Goal: Communication & Community: Answer question/provide support

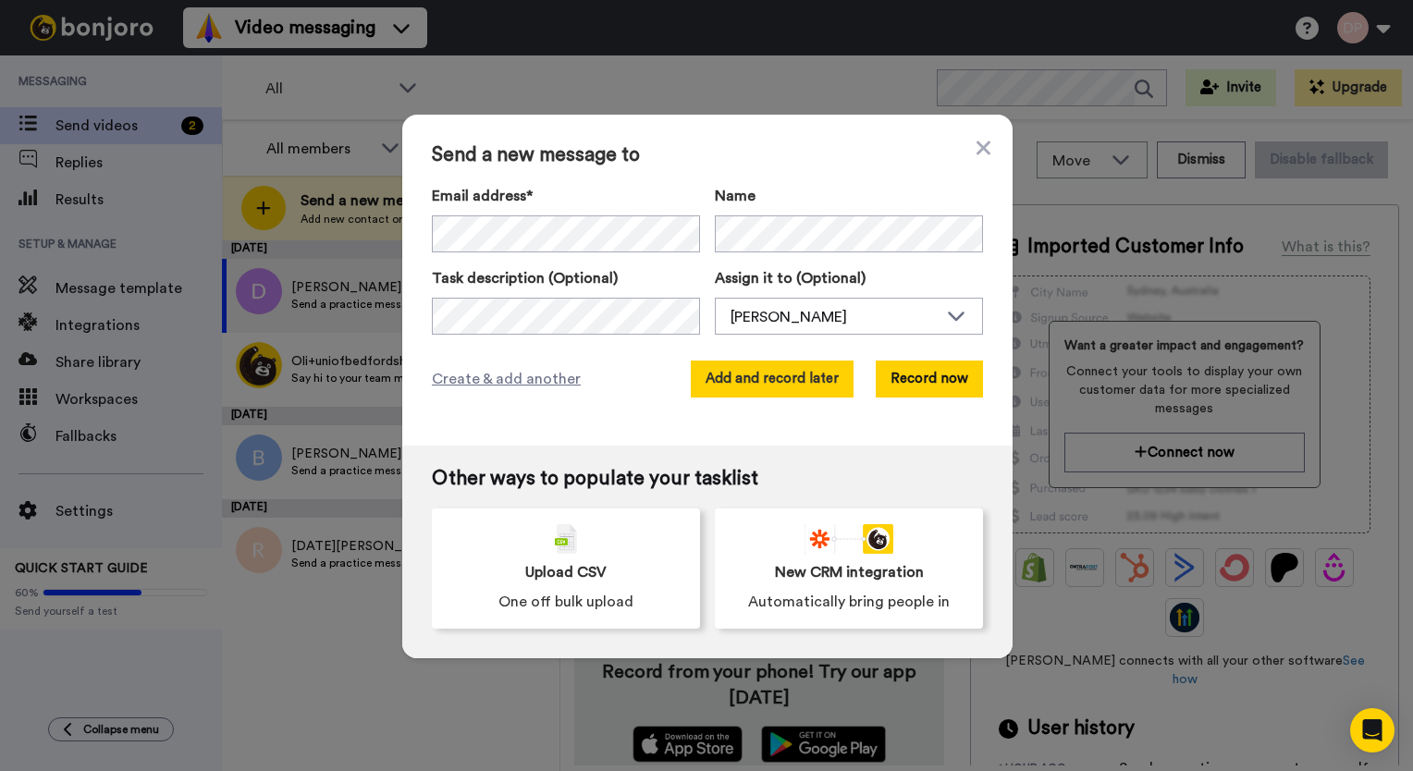
click at [734, 377] on button "Add and record later" at bounding box center [772, 379] width 163 height 37
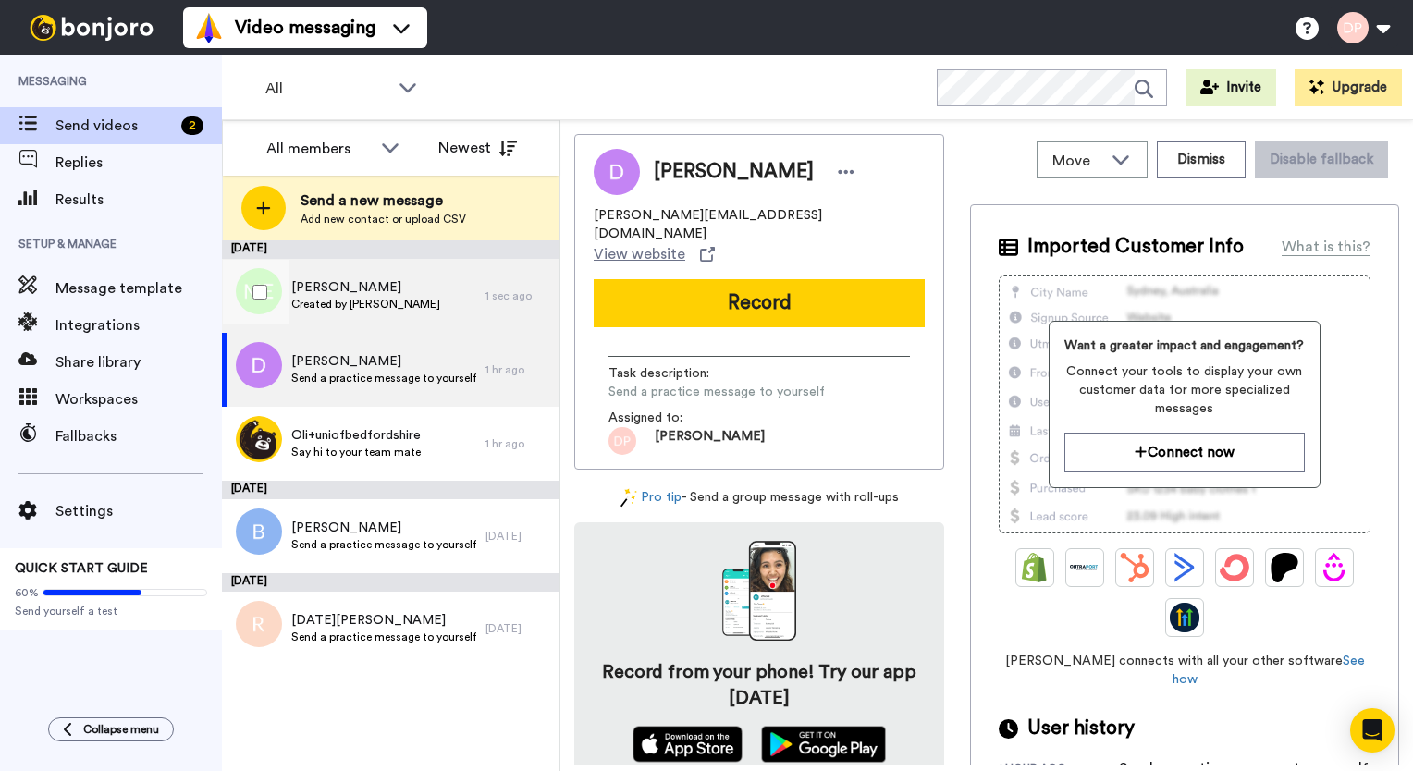
click at [414, 285] on div "Mohamoud Elme Created by Daniel Pottie" at bounding box center [353, 296] width 263 height 74
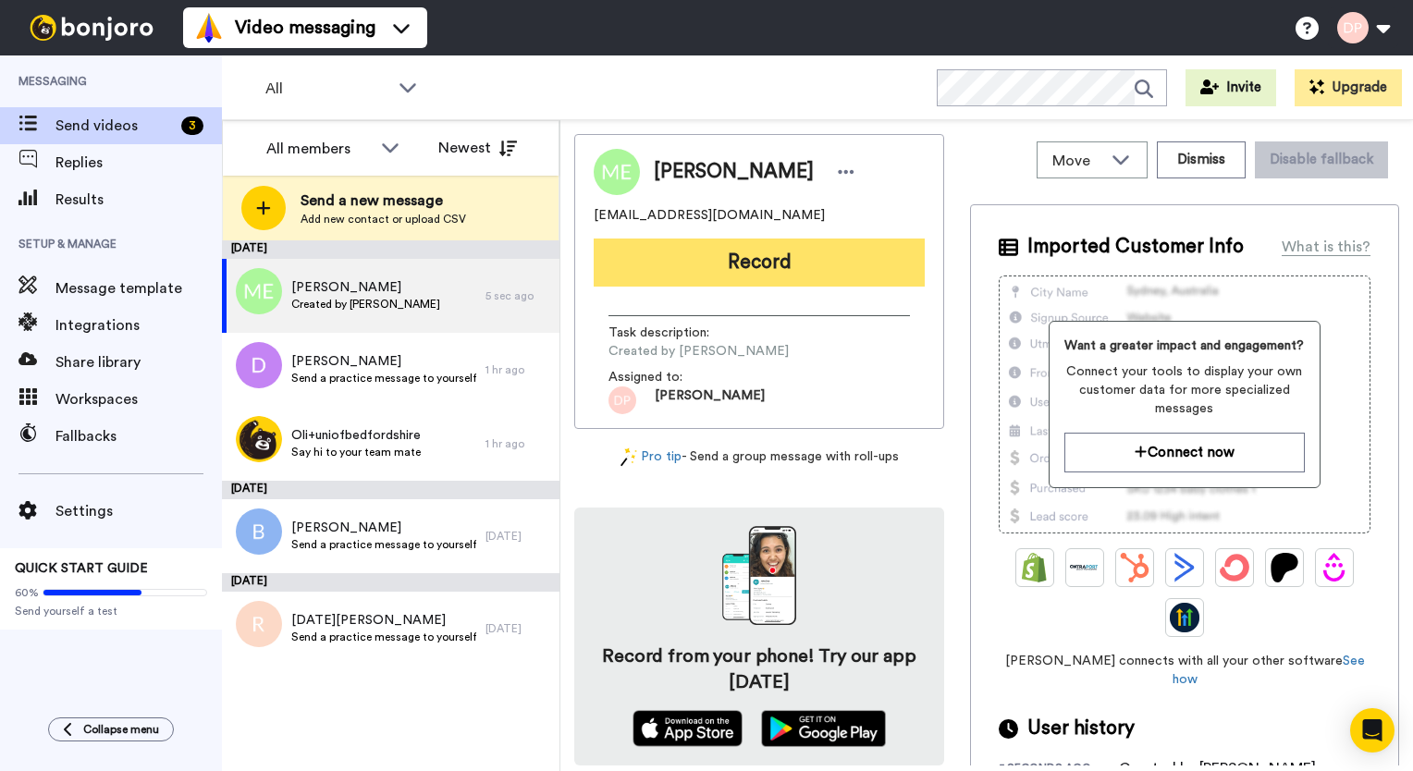
click at [735, 271] on button "Record" at bounding box center [759, 263] width 331 height 48
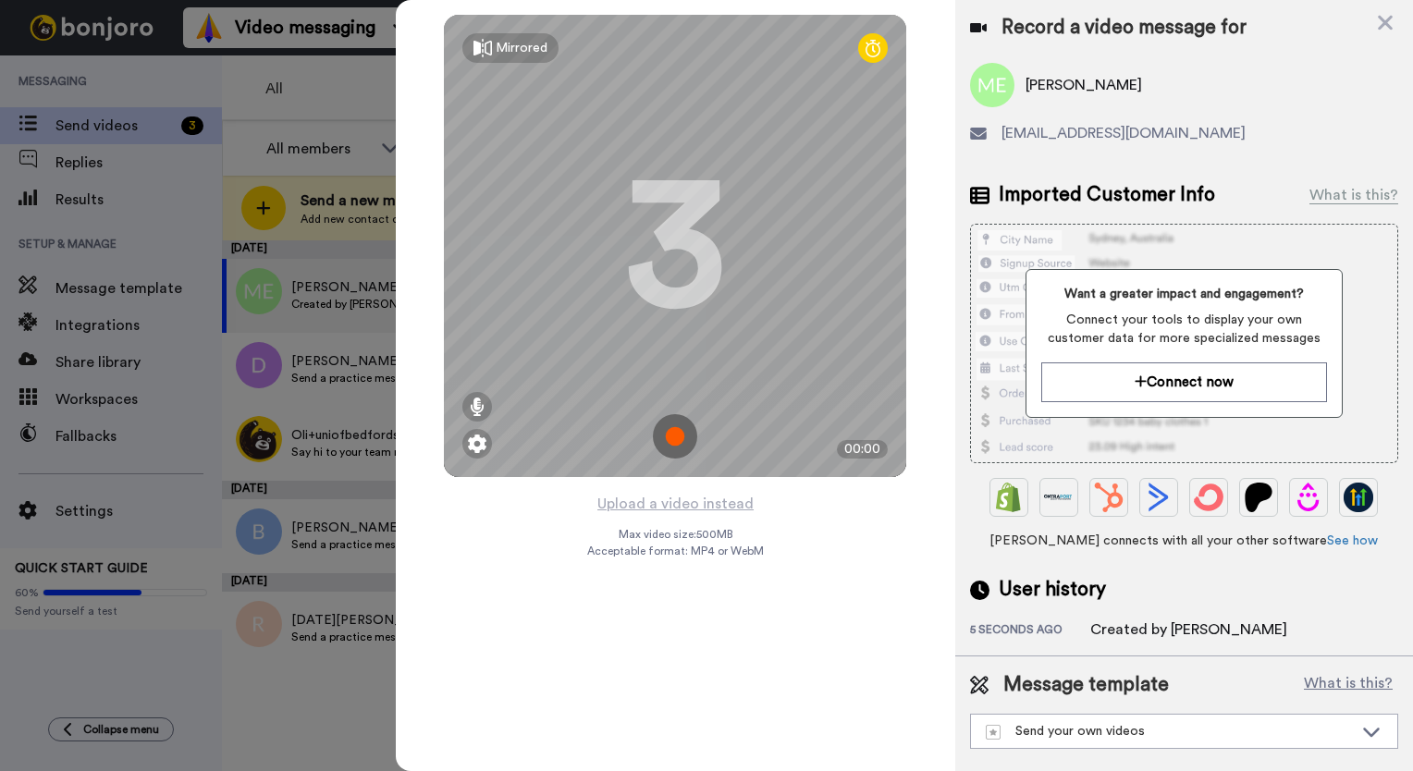
click at [670, 423] on img at bounding box center [675, 436] width 44 height 44
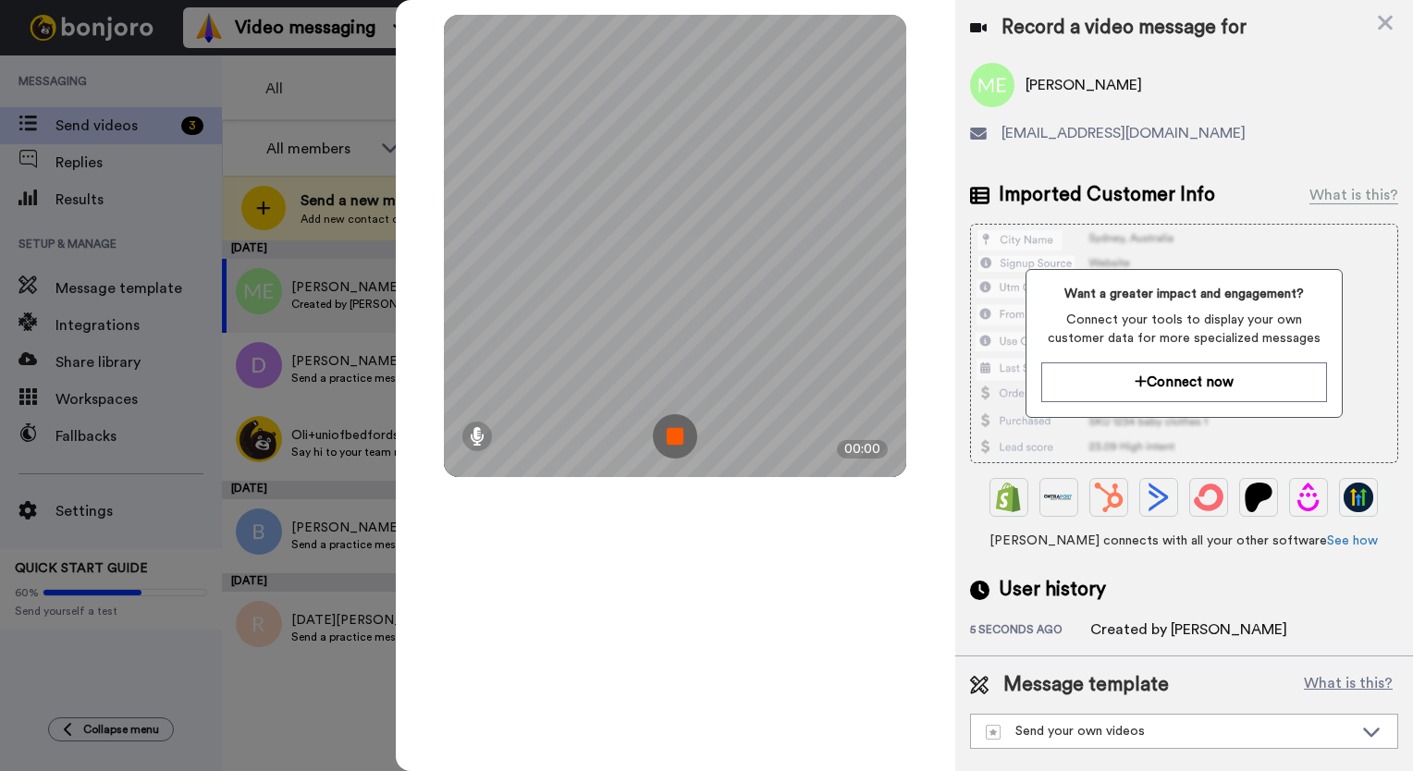
click at [679, 427] on img at bounding box center [675, 436] width 44 height 44
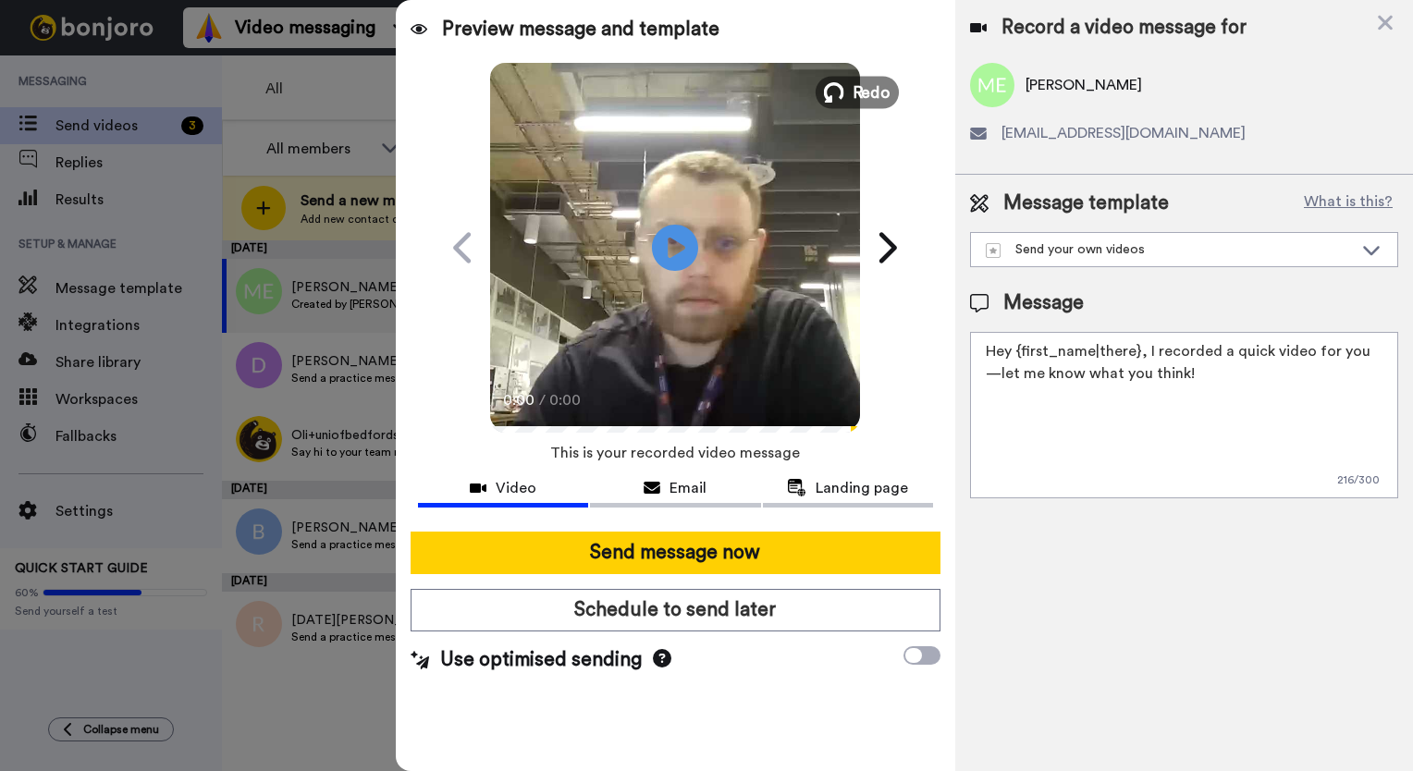
click at [842, 88] on icon at bounding box center [834, 92] width 20 height 20
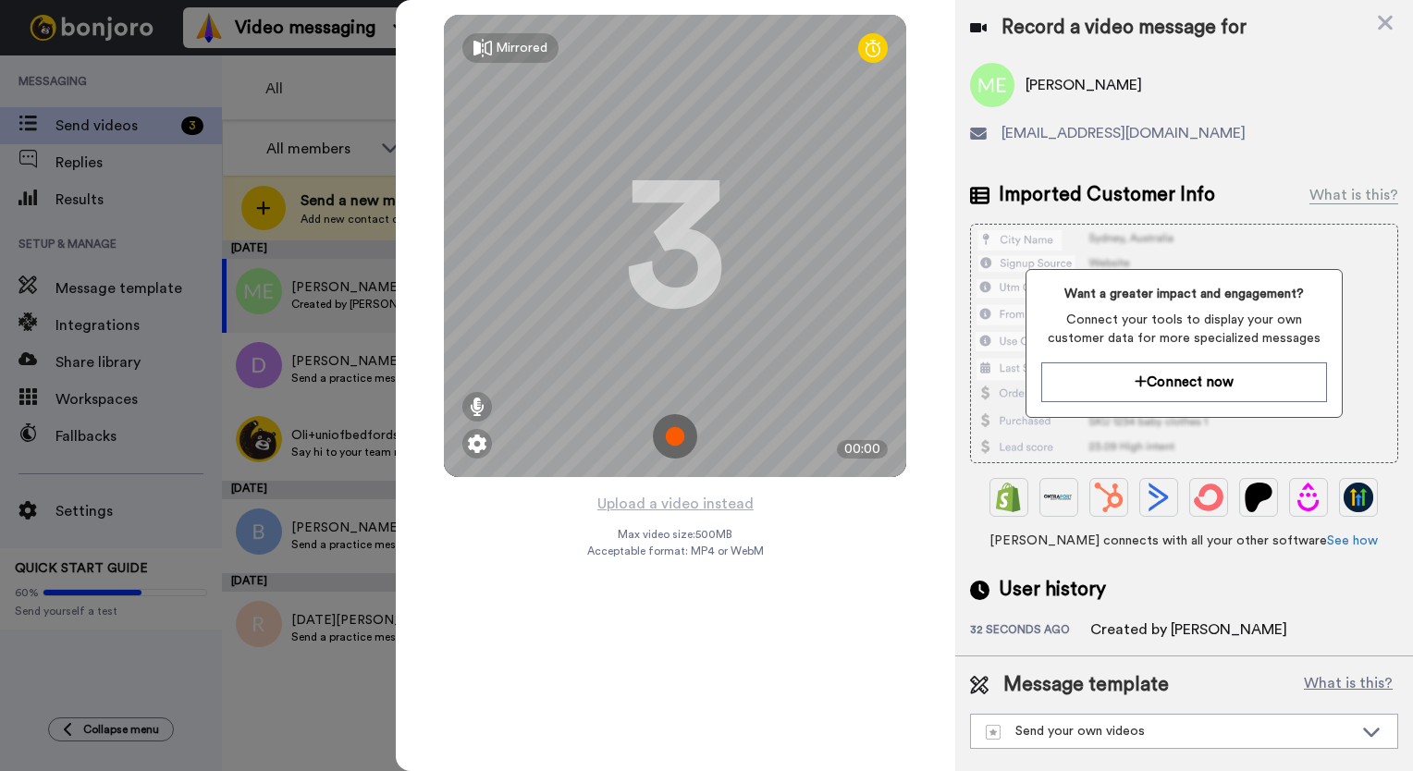
click at [684, 435] on img at bounding box center [675, 436] width 44 height 44
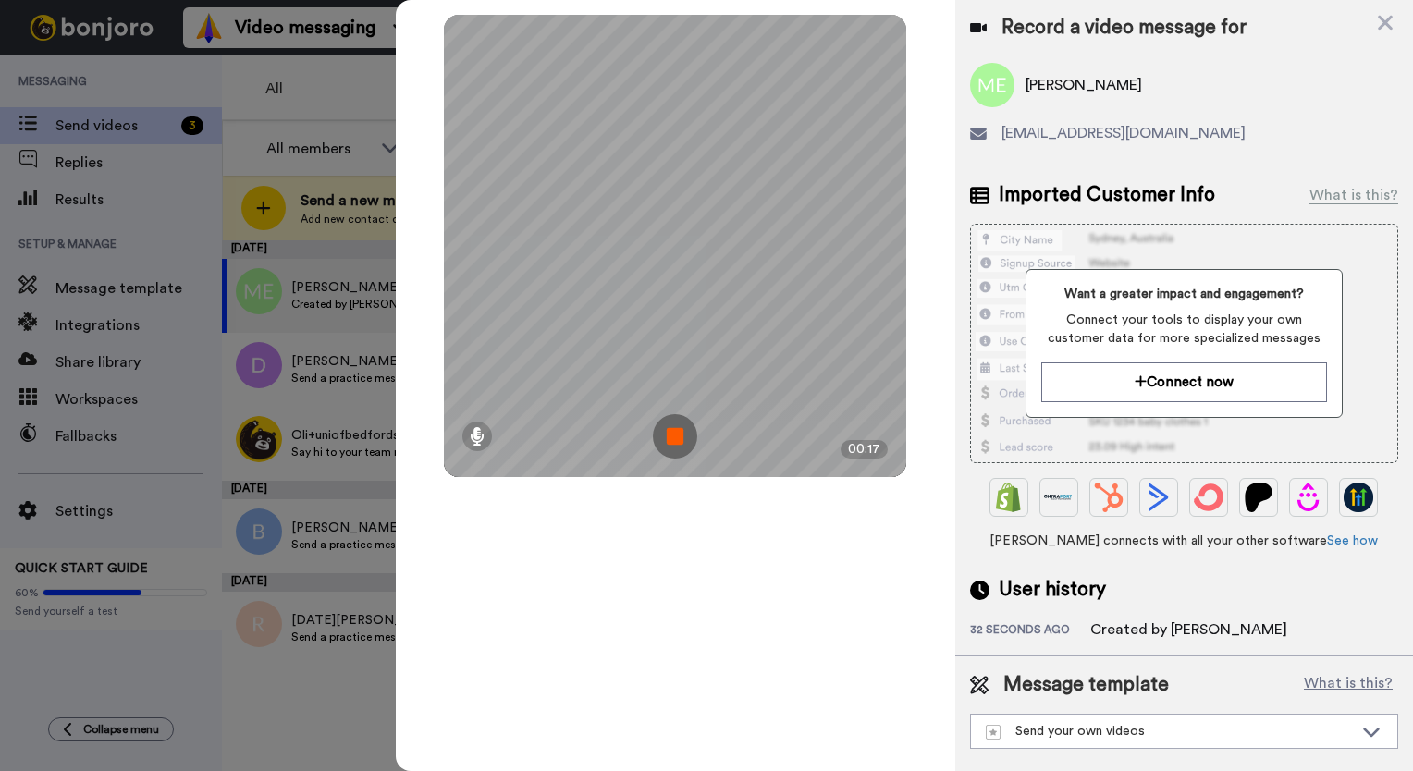
click at [673, 440] on img at bounding box center [675, 436] width 44 height 44
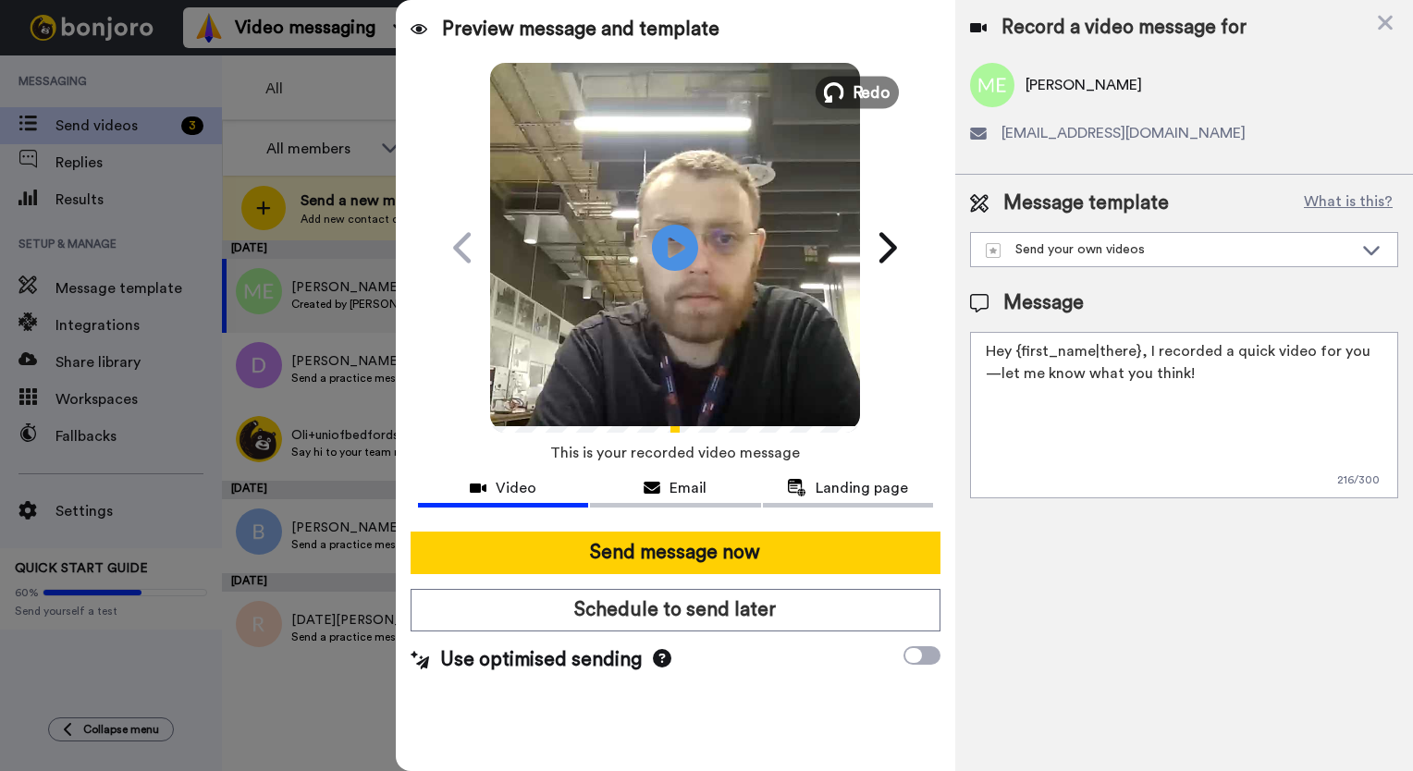
click at [856, 93] on span "Redo" at bounding box center [871, 92] width 39 height 24
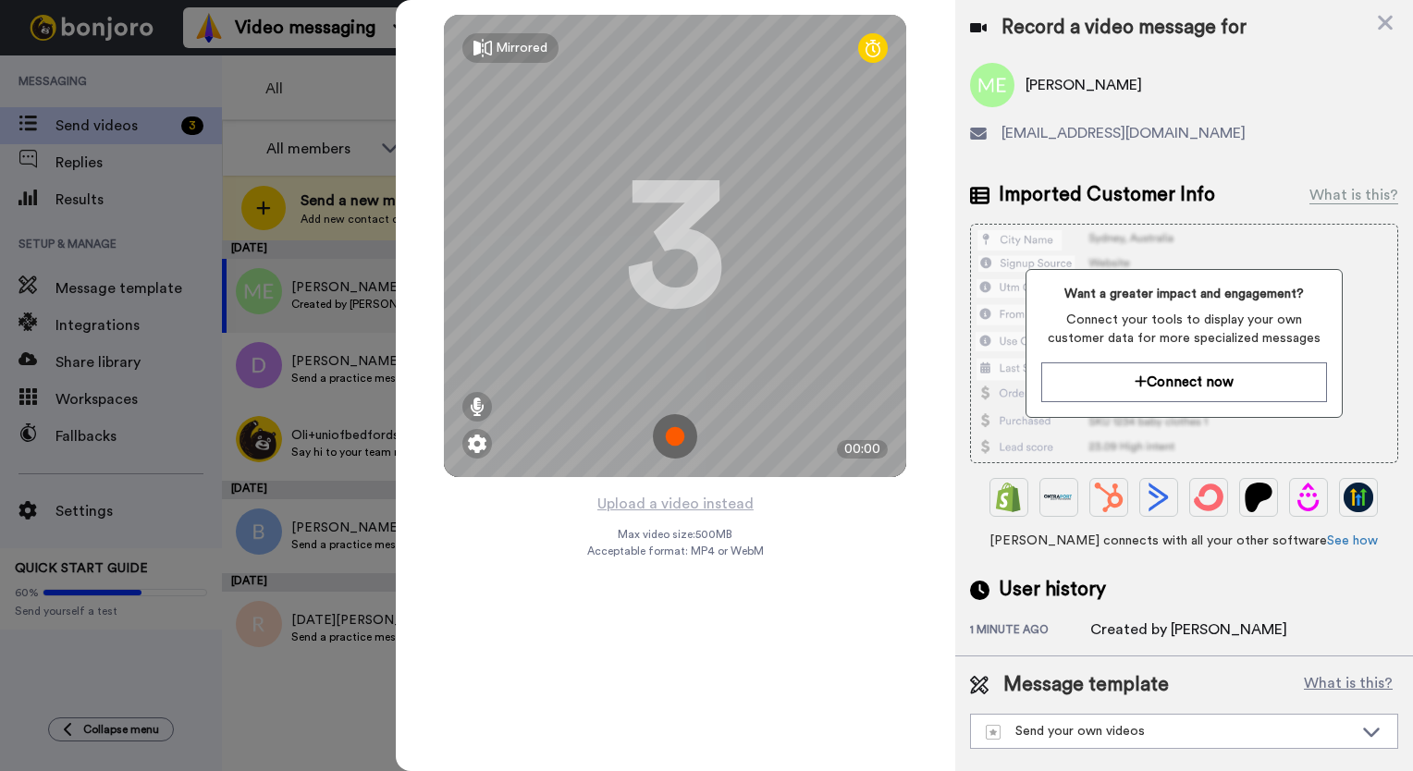
click at [670, 433] on img at bounding box center [675, 436] width 44 height 44
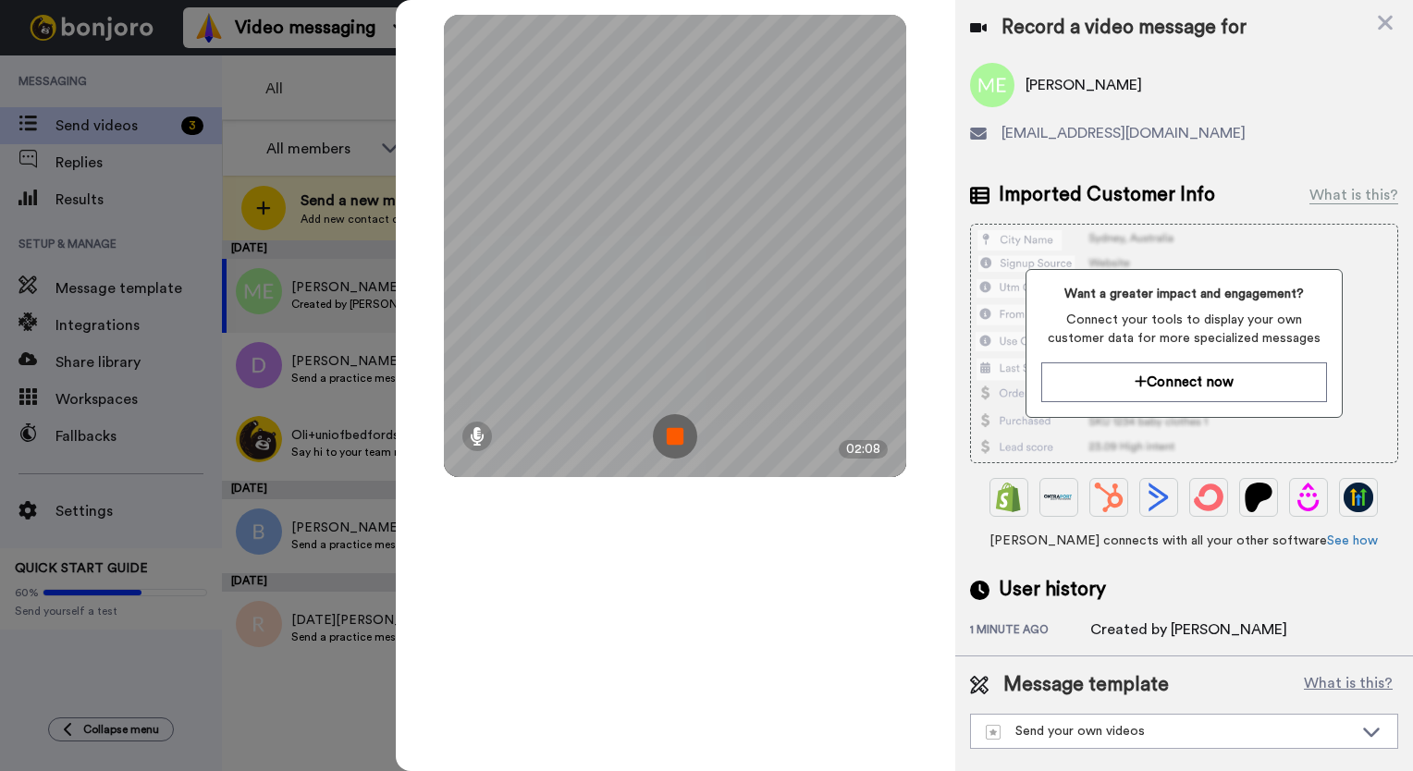
click at [668, 433] on img at bounding box center [675, 436] width 44 height 44
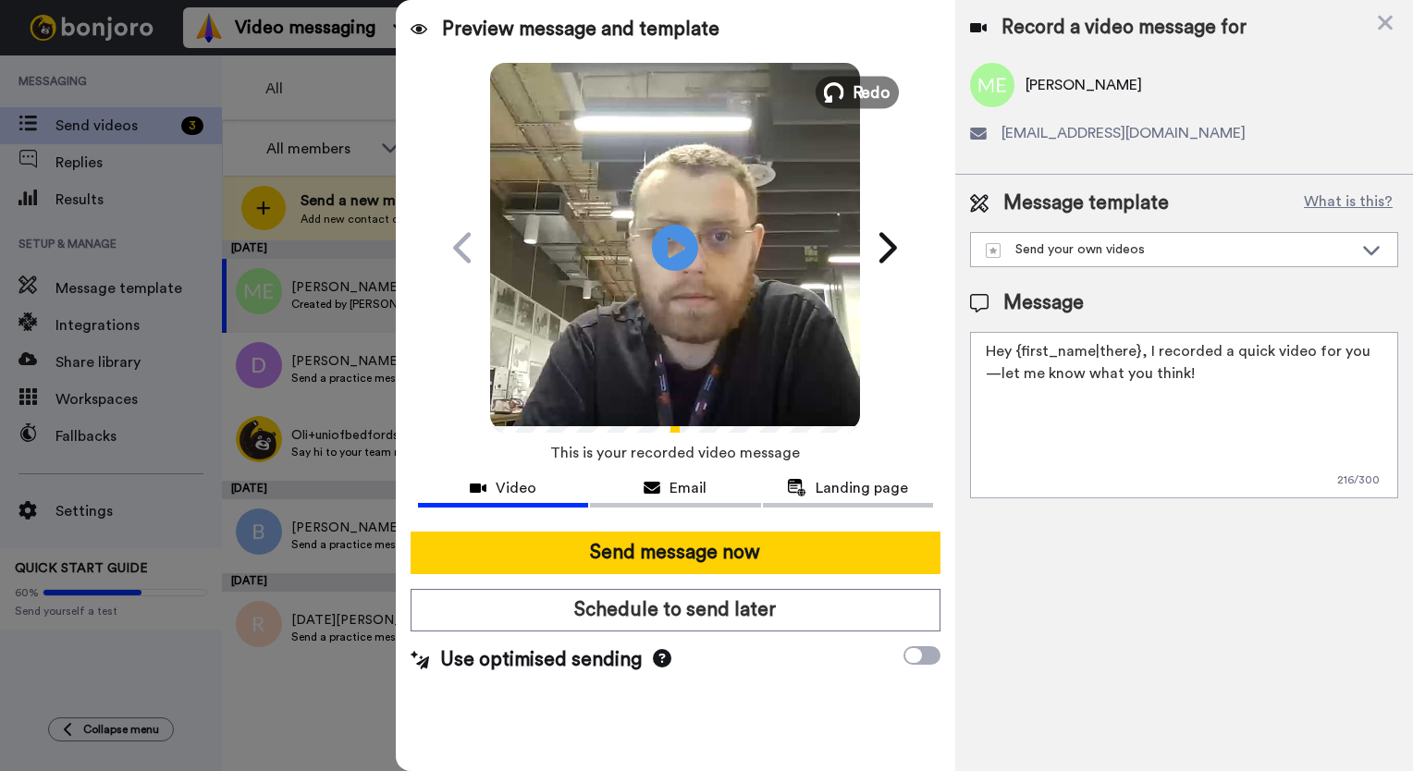
click at [839, 89] on icon at bounding box center [834, 92] width 20 height 20
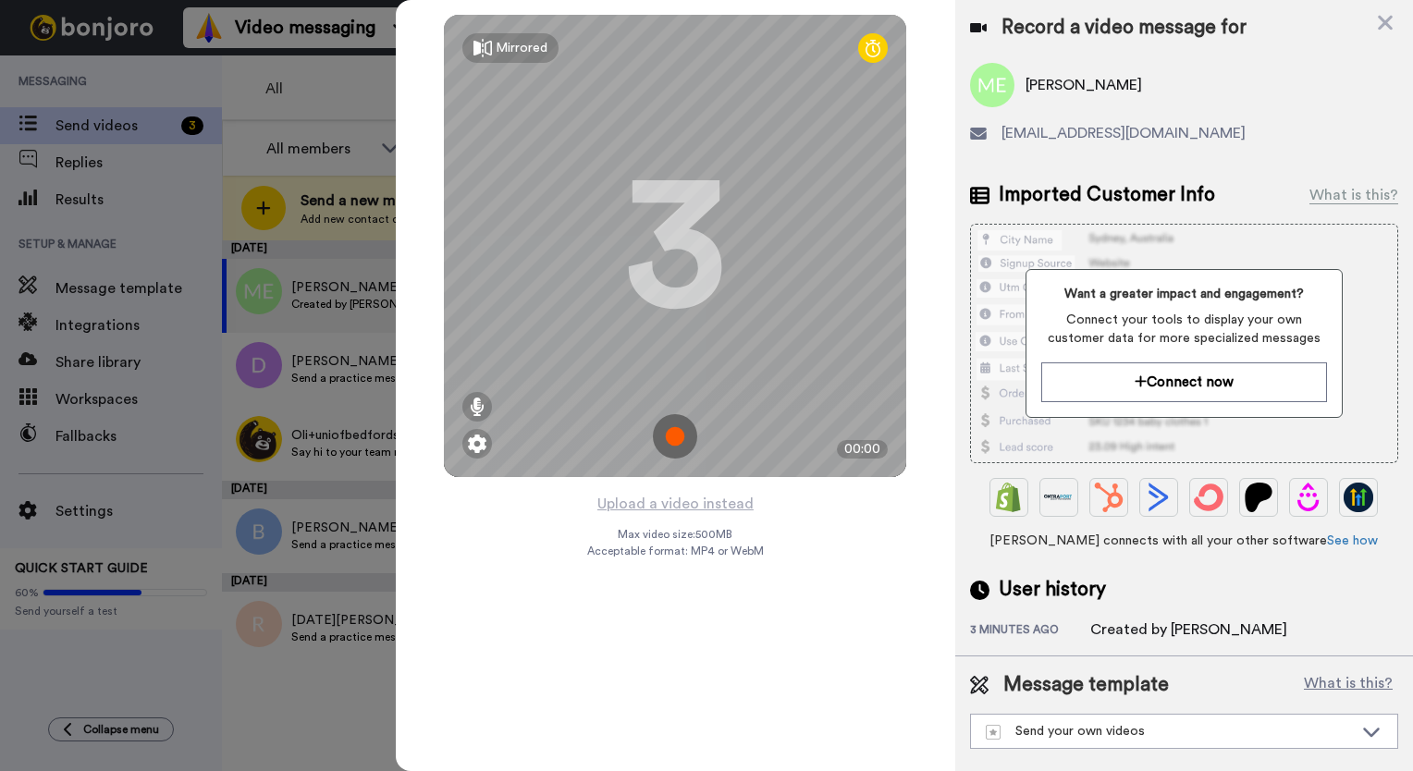
click at [659, 428] on img at bounding box center [675, 436] width 44 height 44
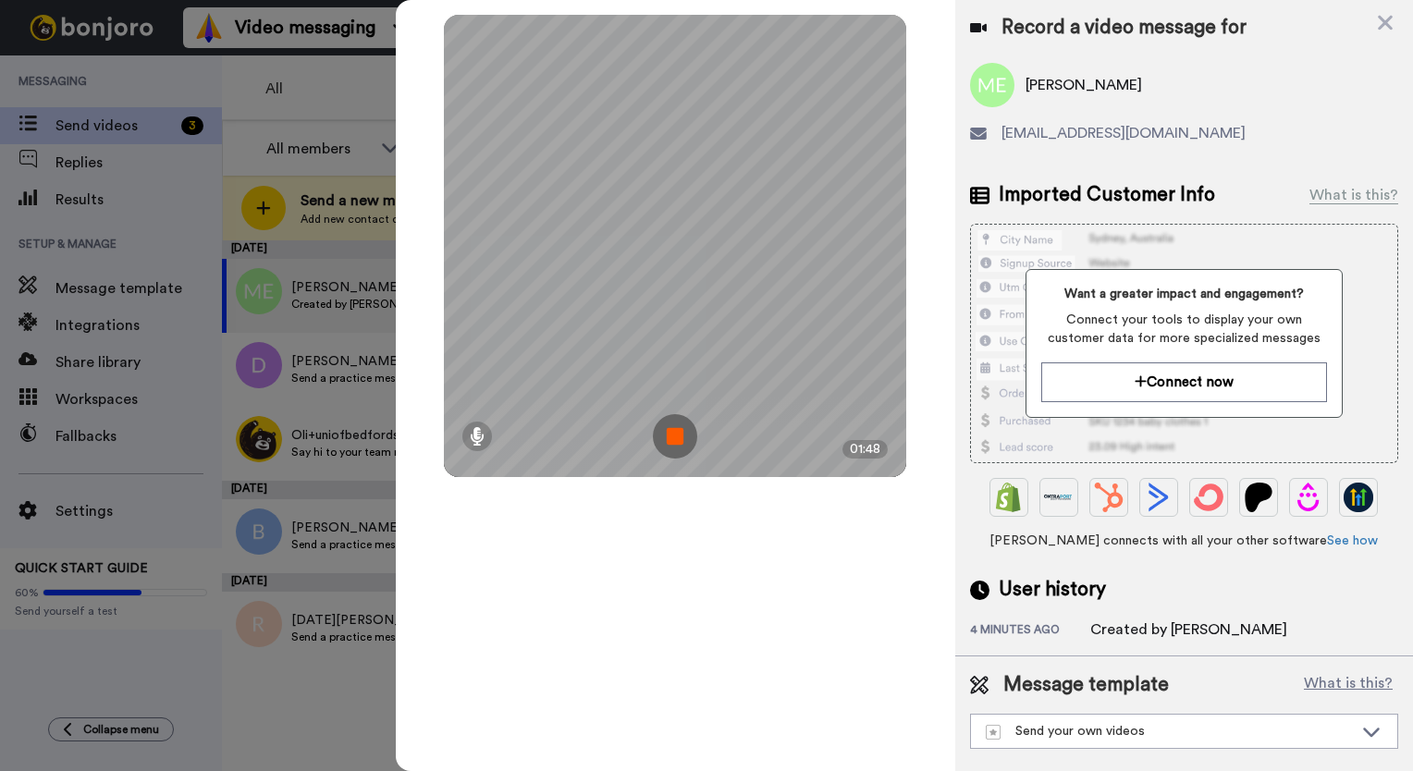
click at [669, 439] on img at bounding box center [675, 436] width 44 height 44
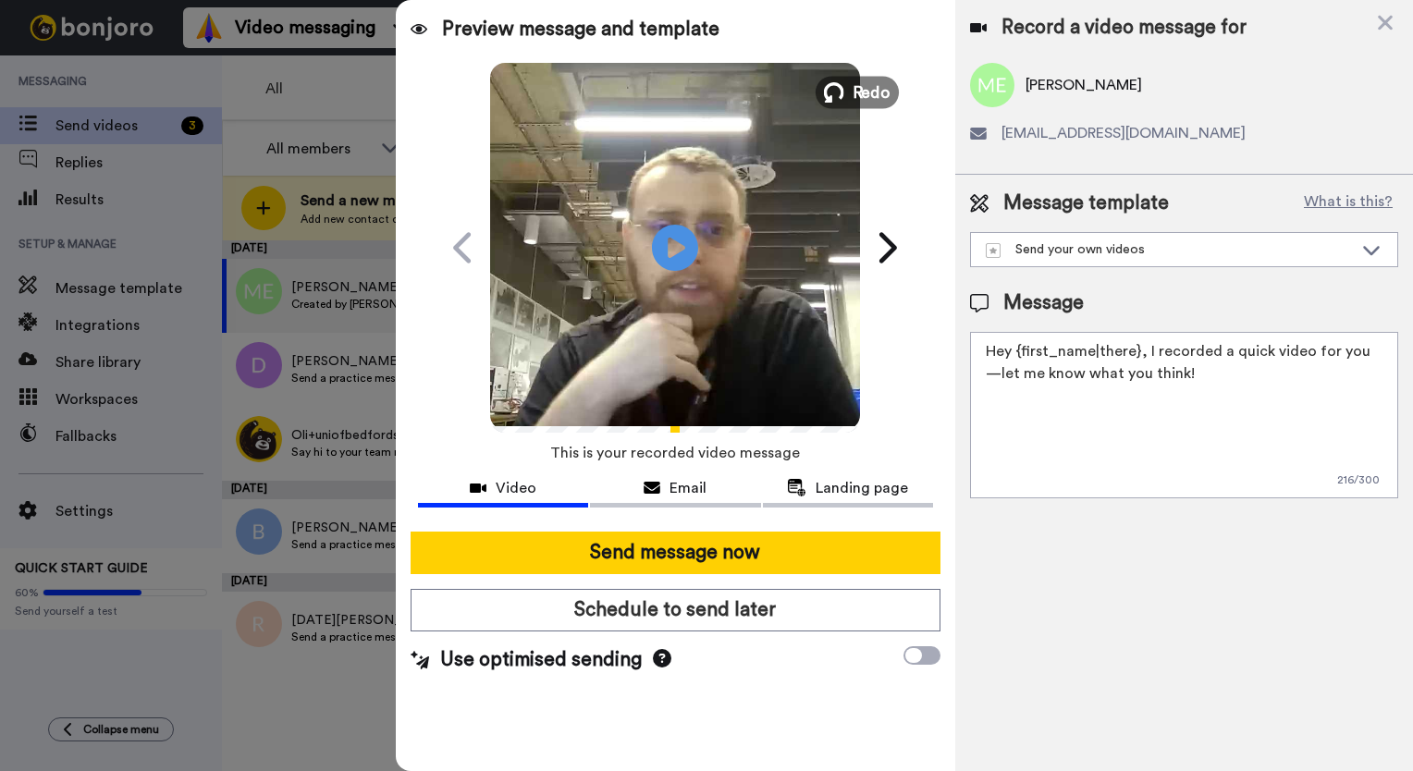
click at [854, 83] on span "Redo" at bounding box center [871, 92] width 39 height 24
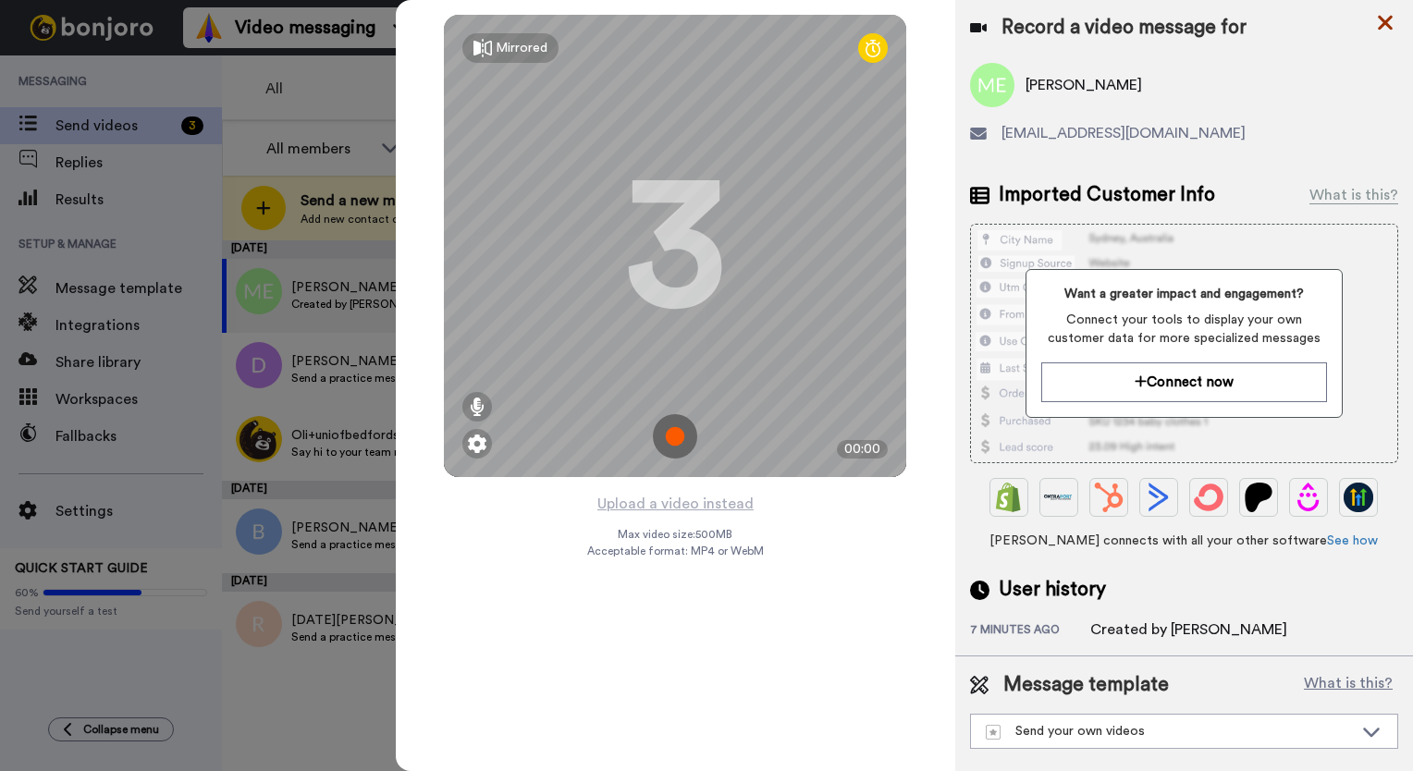
click at [1387, 21] on icon at bounding box center [1385, 23] width 15 height 15
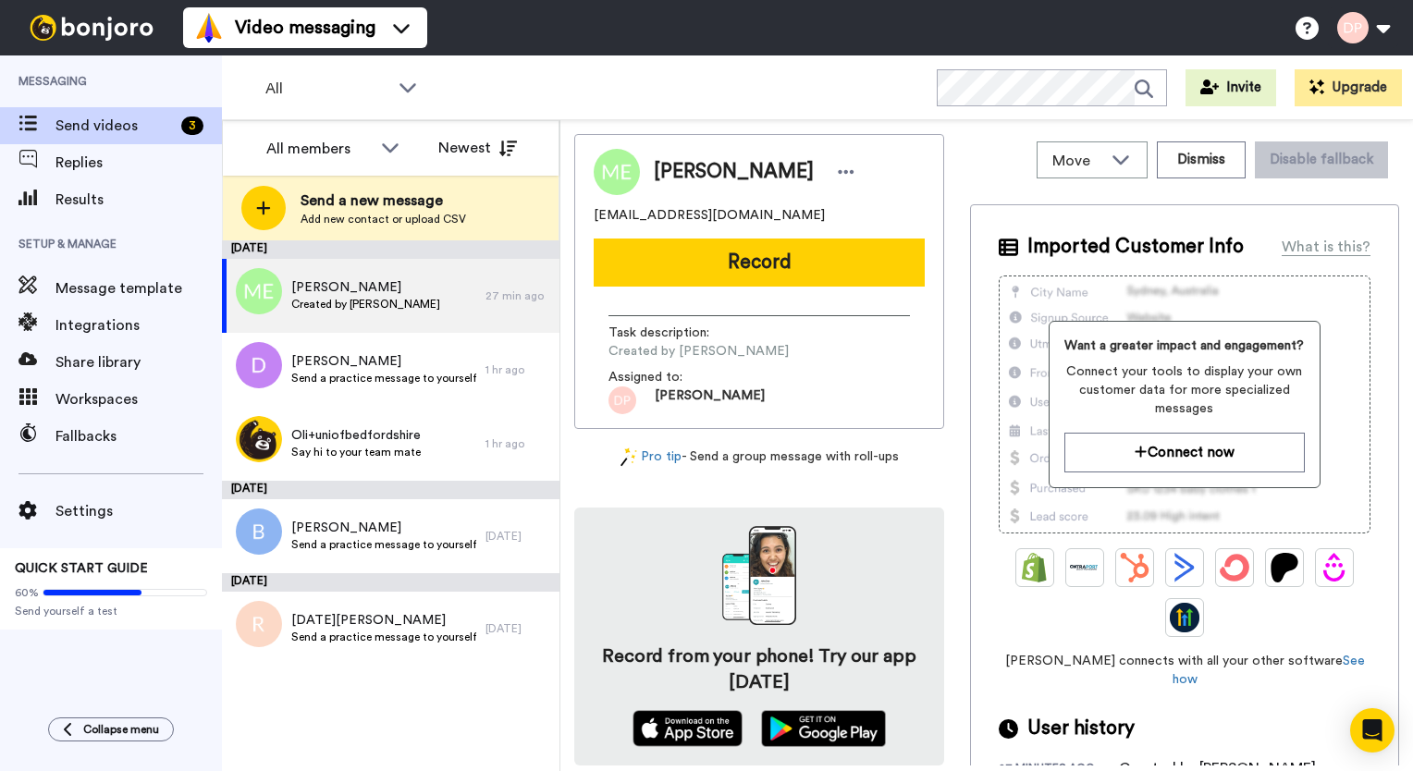
click at [79, 165] on span "Replies" at bounding box center [138, 163] width 166 height 22
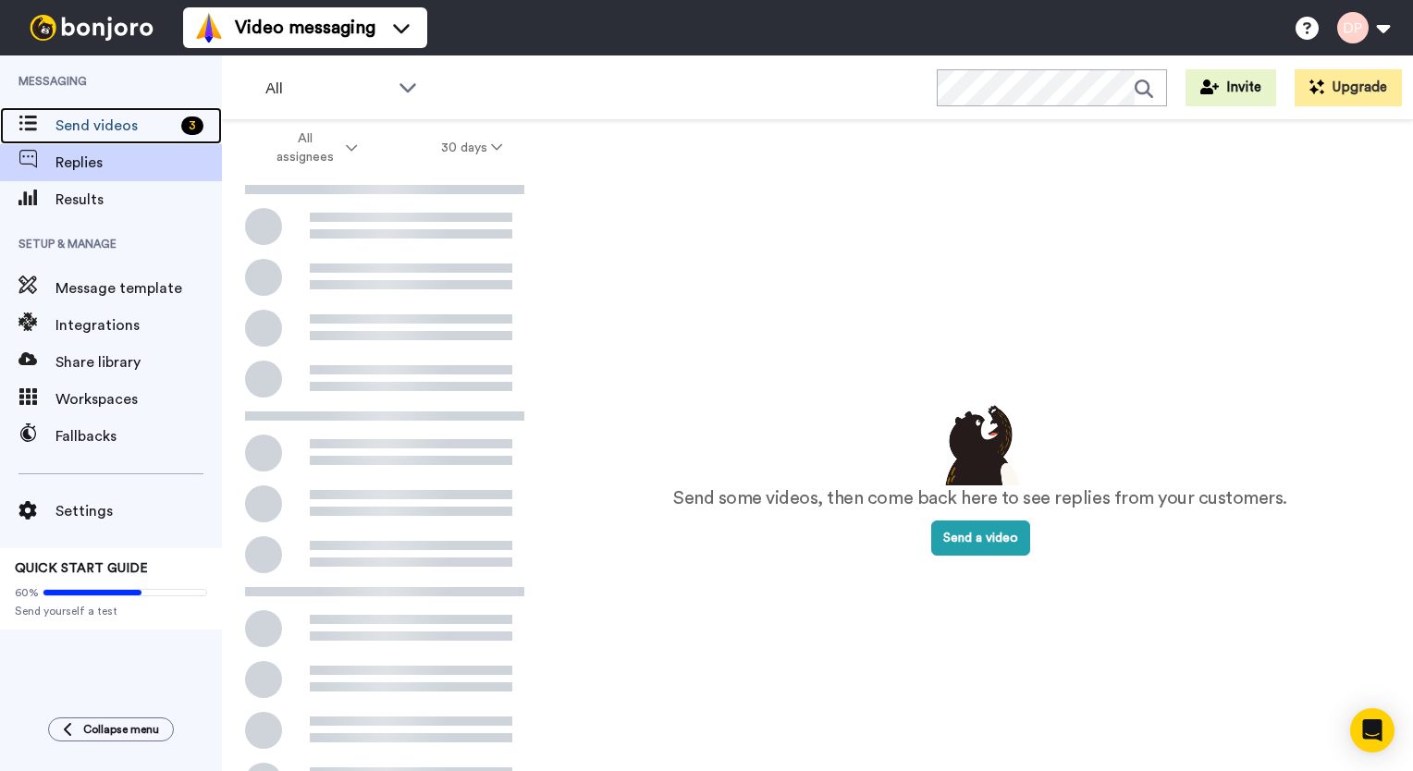
click at [101, 130] on span "Send videos" at bounding box center [114, 126] width 118 height 22
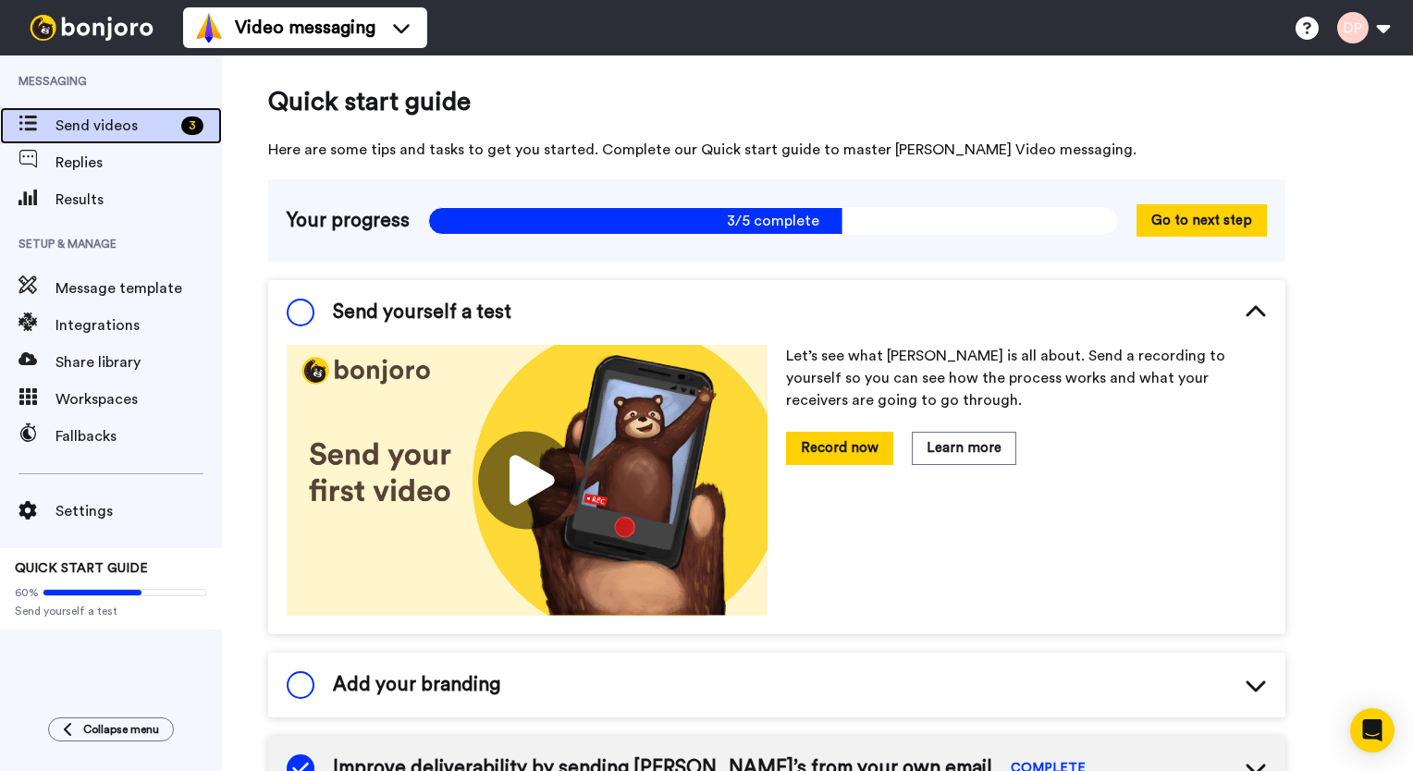
click at [81, 115] on span "Send videos" at bounding box center [114, 126] width 118 height 22
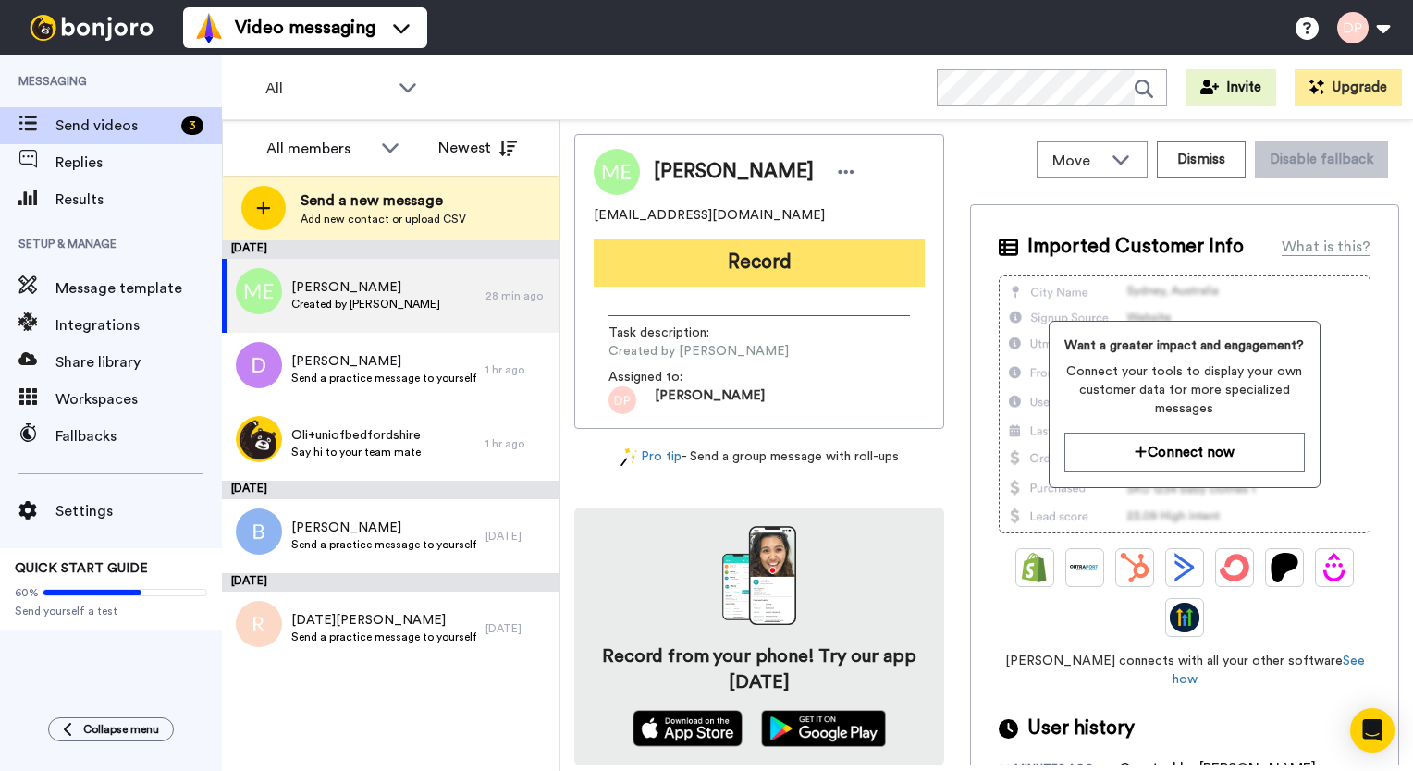
click at [737, 267] on button "Record" at bounding box center [759, 263] width 331 height 48
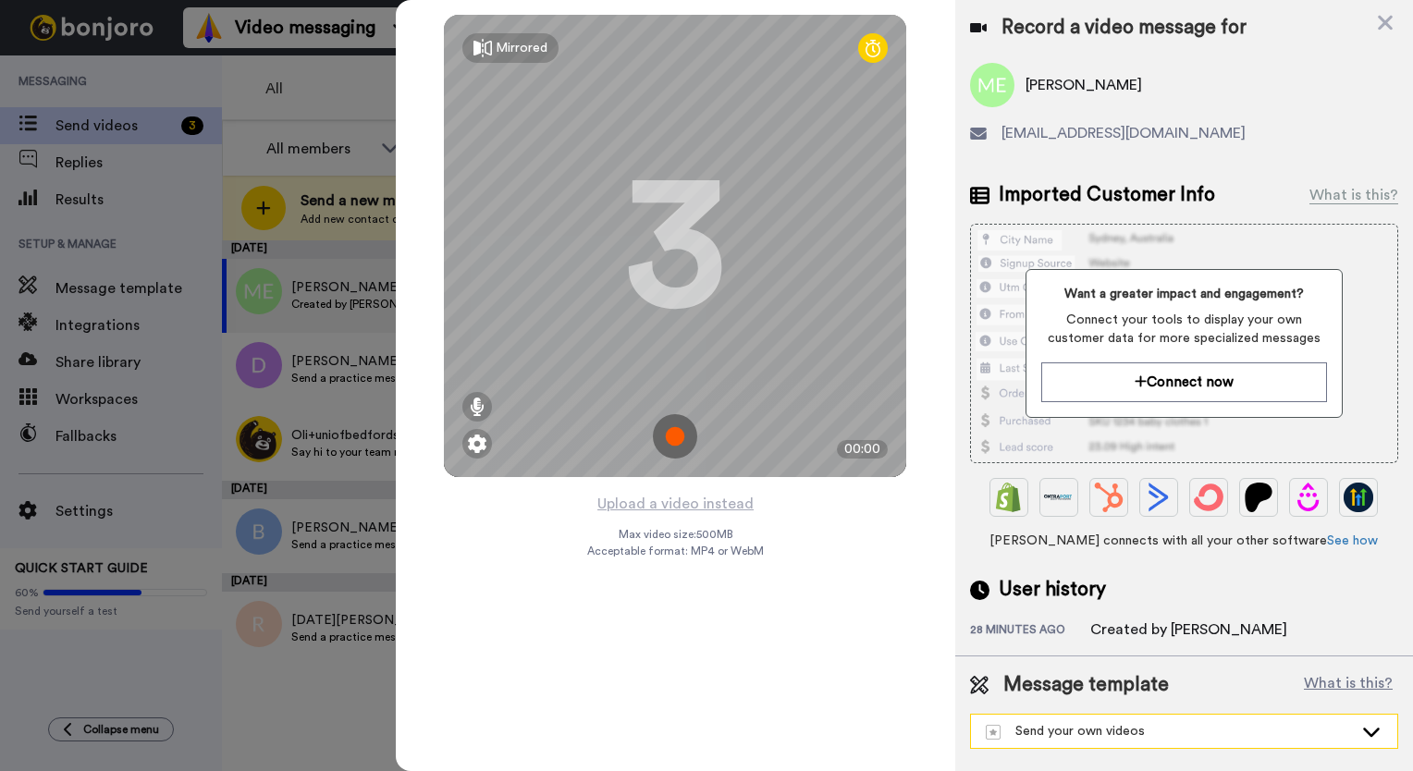
click at [1202, 729] on div "Send your own videos" at bounding box center [1169, 731] width 367 height 18
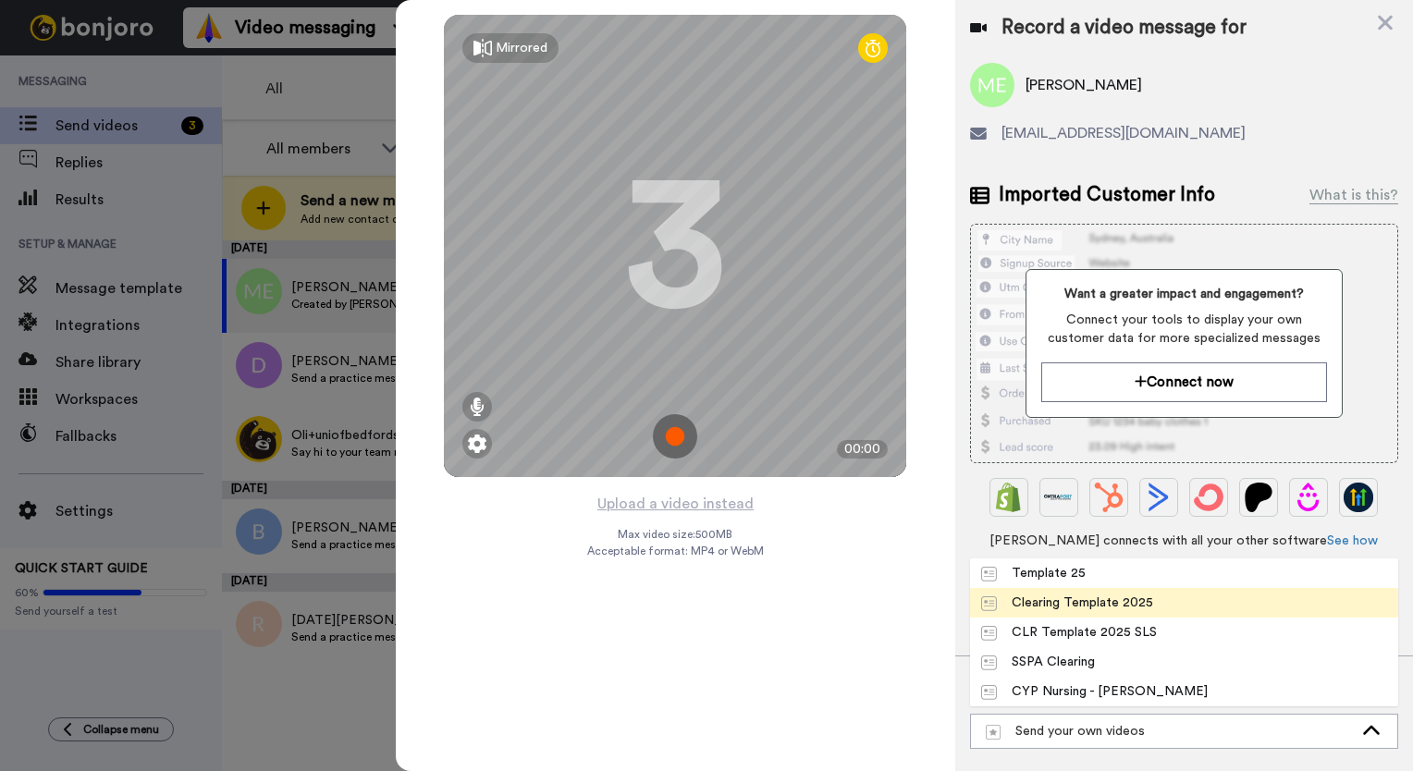
click at [1106, 605] on div "Clearing Template 2025" at bounding box center [1067, 603] width 172 height 18
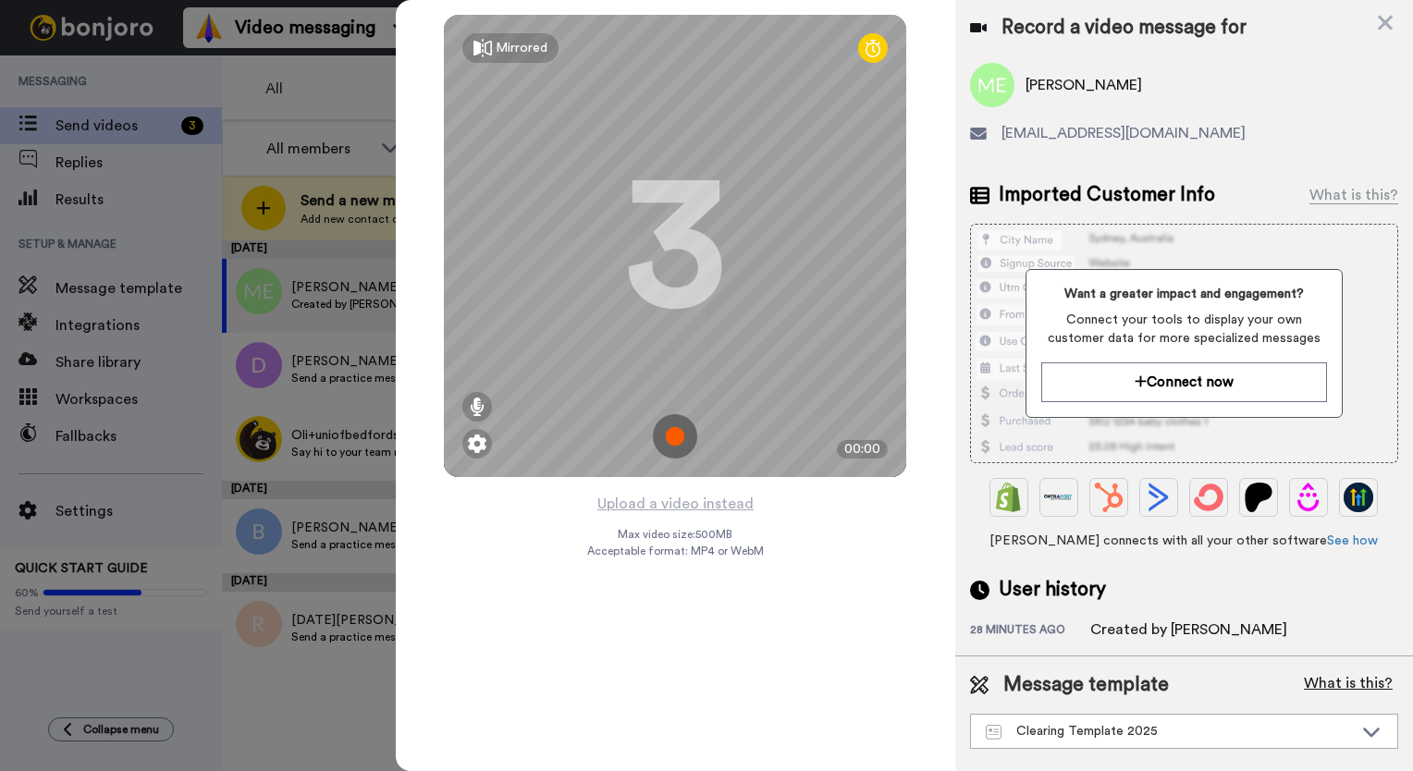
click at [1323, 687] on button "What is this?" at bounding box center [1348, 685] width 100 height 28
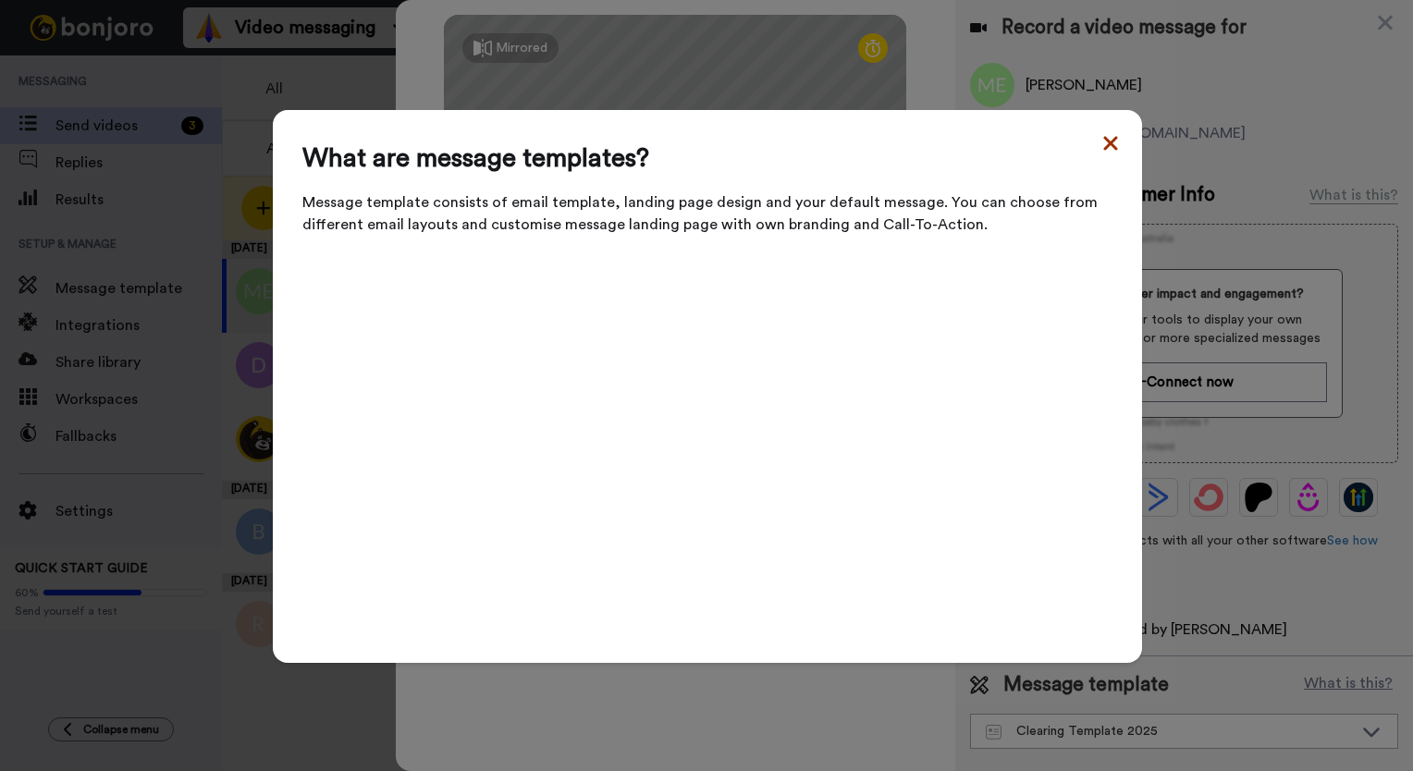
click at [1101, 154] on icon at bounding box center [1110, 143] width 18 height 22
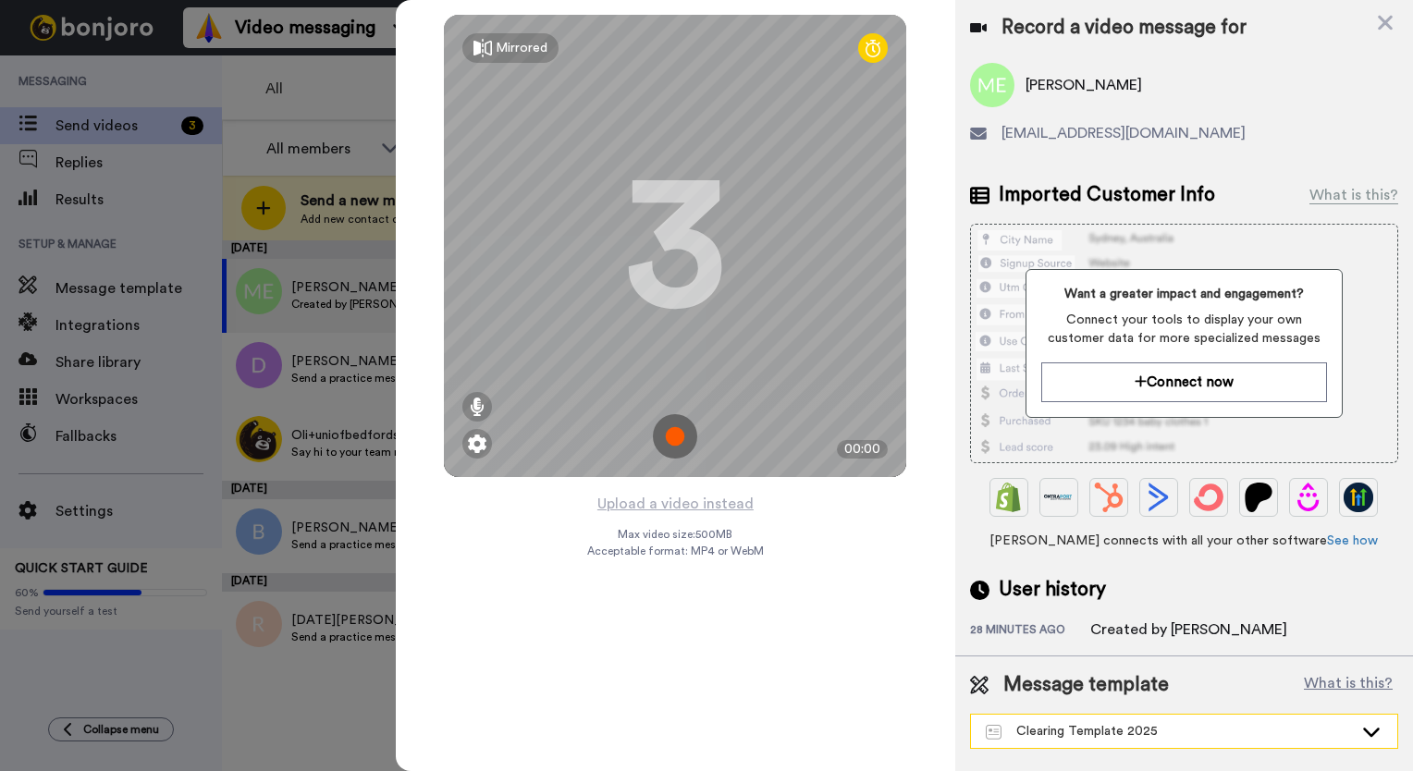
click at [1187, 729] on div "Clearing Template 2025" at bounding box center [1169, 731] width 367 height 18
click at [815, 714] on div "Mirrored Redo 3 00:00 Upload a video instead Max video size: 500 MB Acceptable …" at bounding box center [675, 385] width 559 height 771
click at [670, 434] on img at bounding box center [675, 436] width 44 height 44
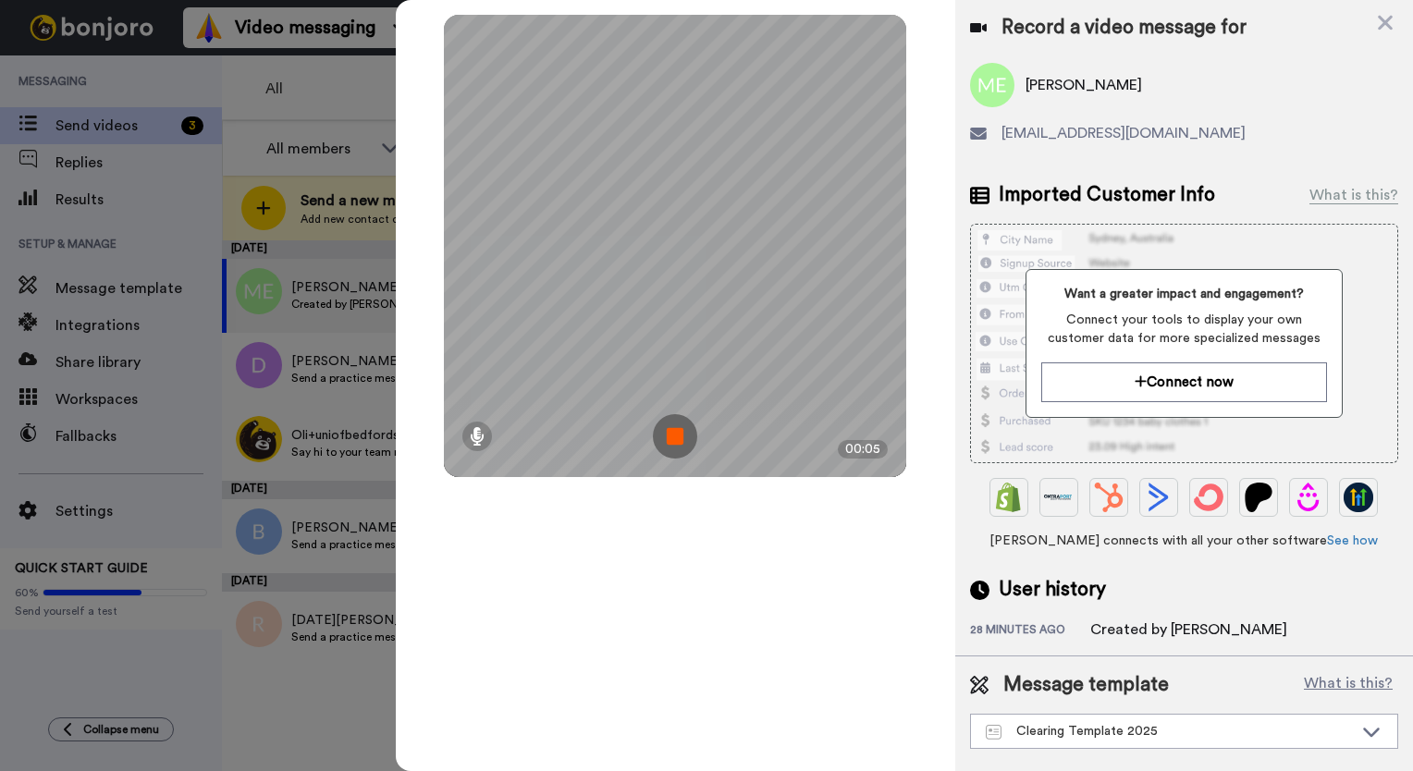
click at [670, 434] on img at bounding box center [675, 436] width 44 height 44
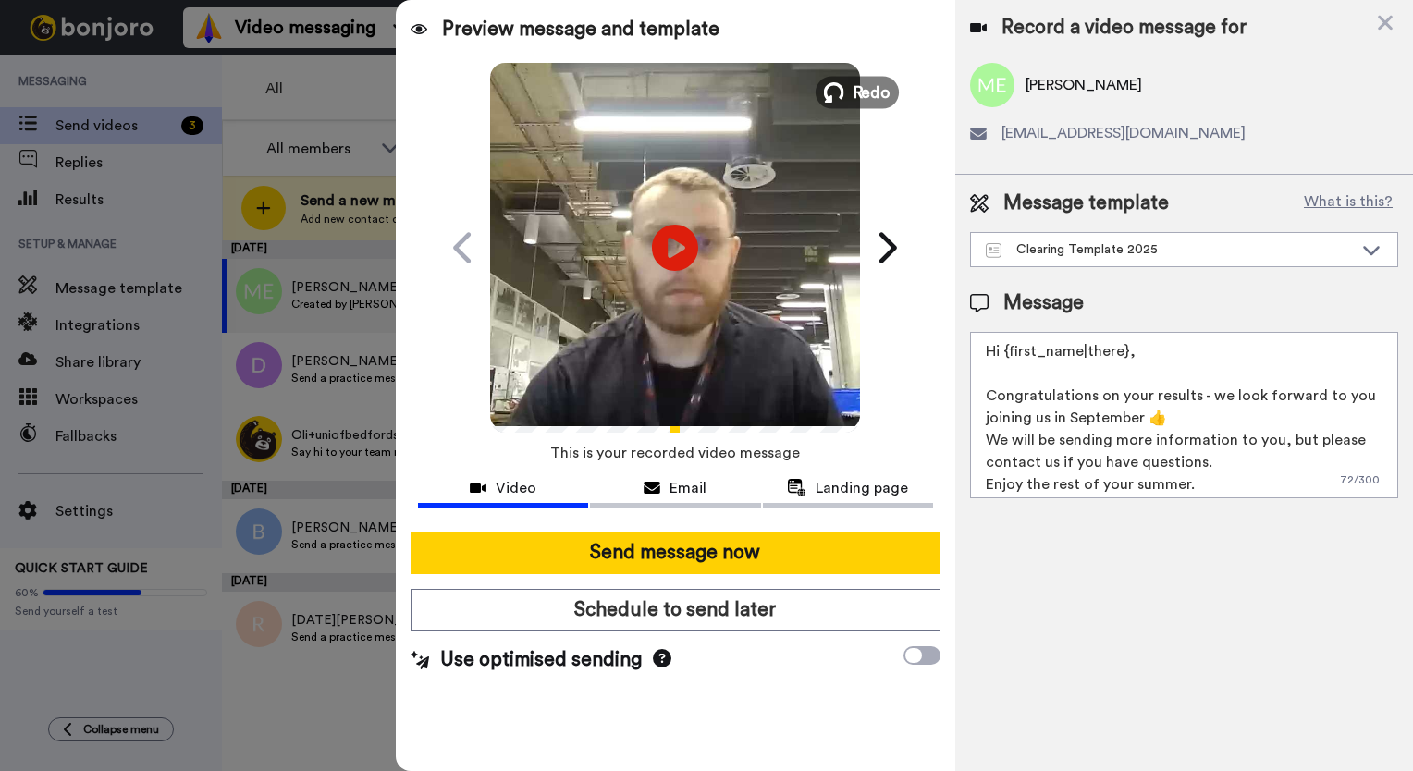
click at [841, 90] on icon at bounding box center [834, 92] width 20 height 20
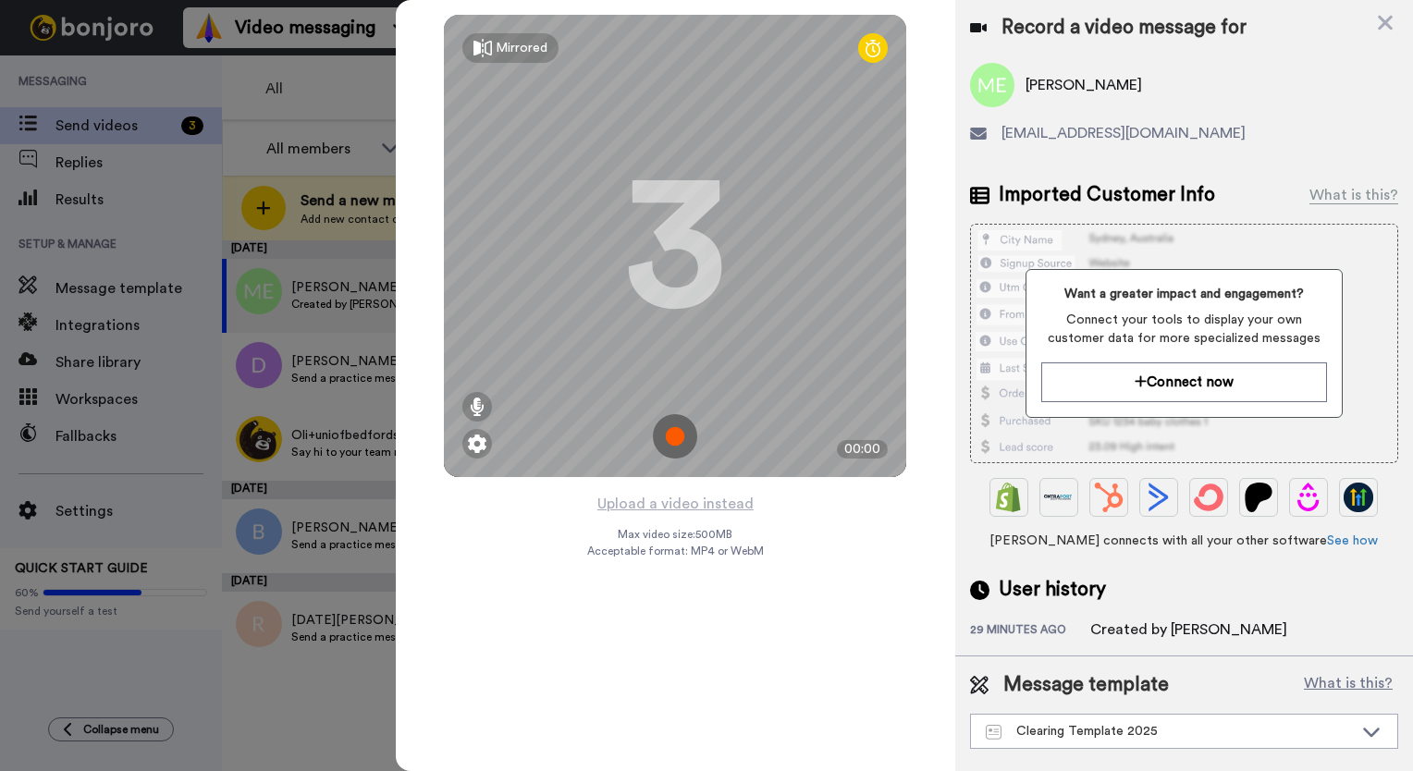
click at [670, 439] on img at bounding box center [675, 436] width 44 height 44
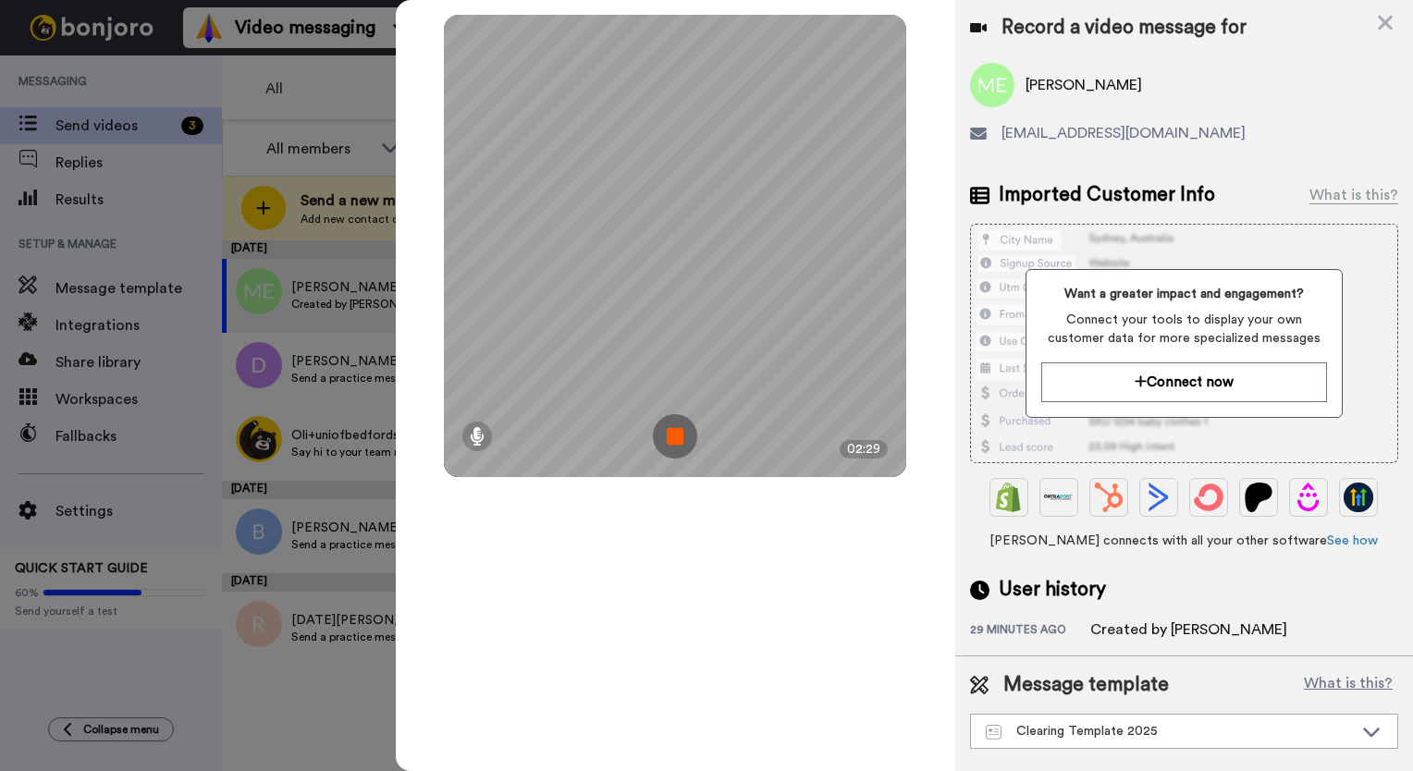
click at [668, 439] on img at bounding box center [675, 436] width 44 height 44
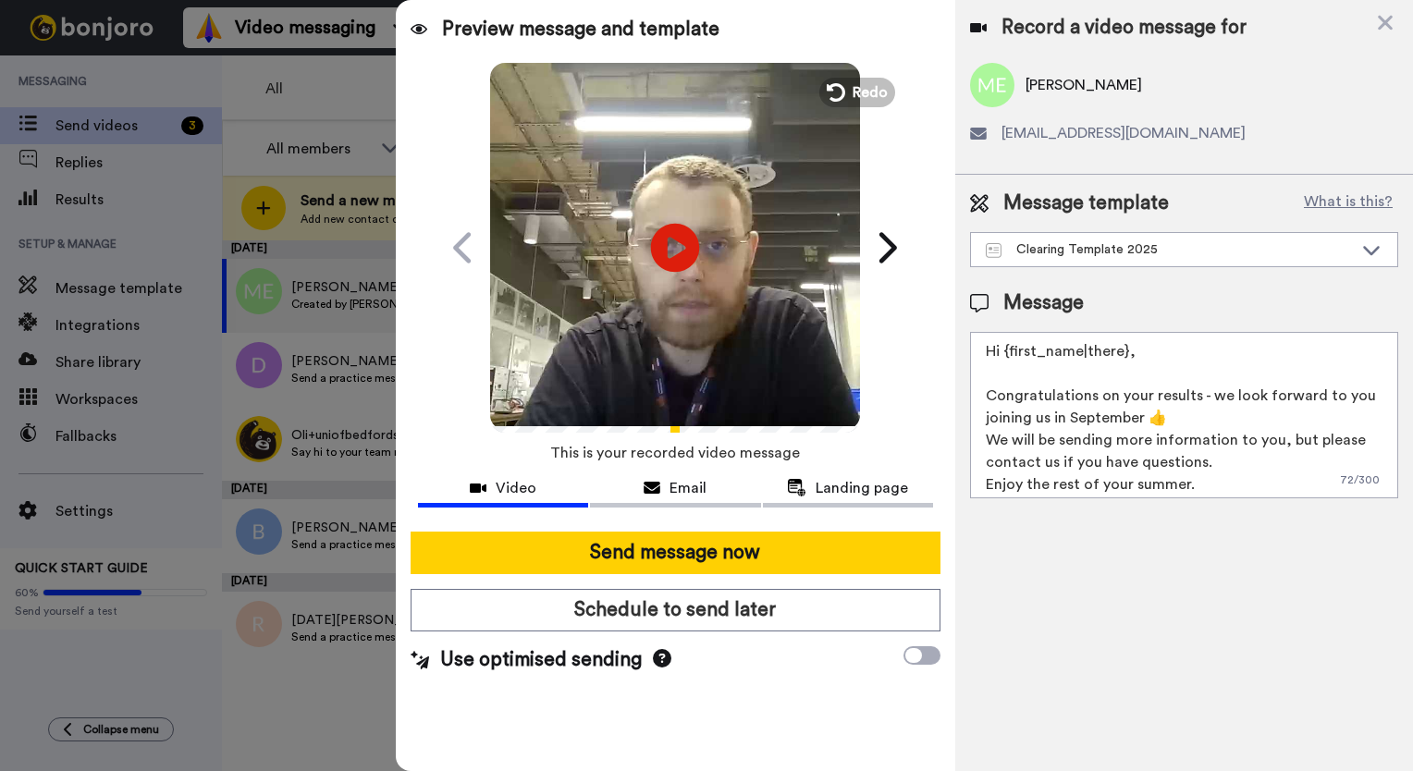
click at [680, 256] on icon at bounding box center [675, 247] width 49 height 49
click at [1034, 353] on textarea "Hi {first_name|there}, Congratulations on your results - we look forward to you…" at bounding box center [1184, 415] width 428 height 166
click at [1128, 257] on div "Clearing Template 2025" at bounding box center [1169, 249] width 367 height 18
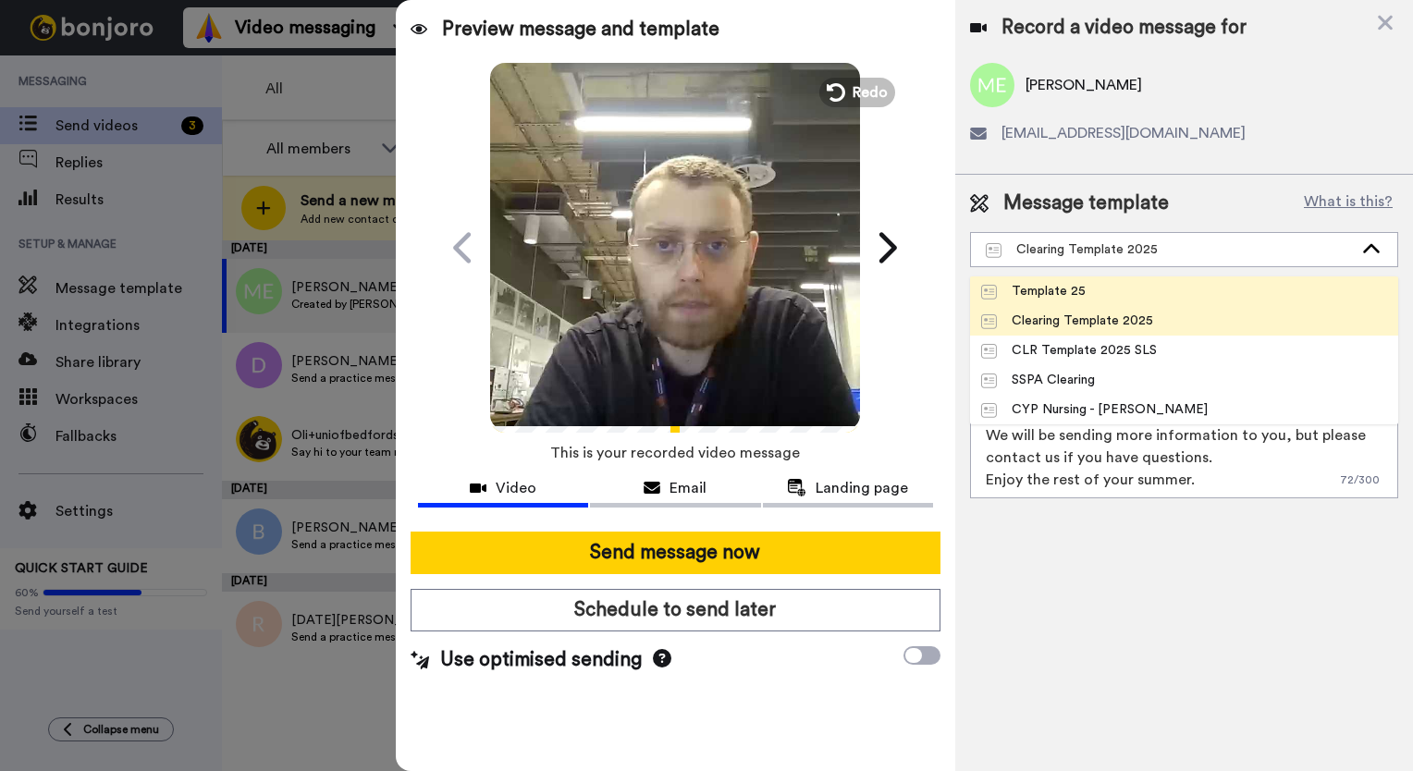
click at [1121, 291] on li "Template 25" at bounding box center [1184, 291] width 428 height 30
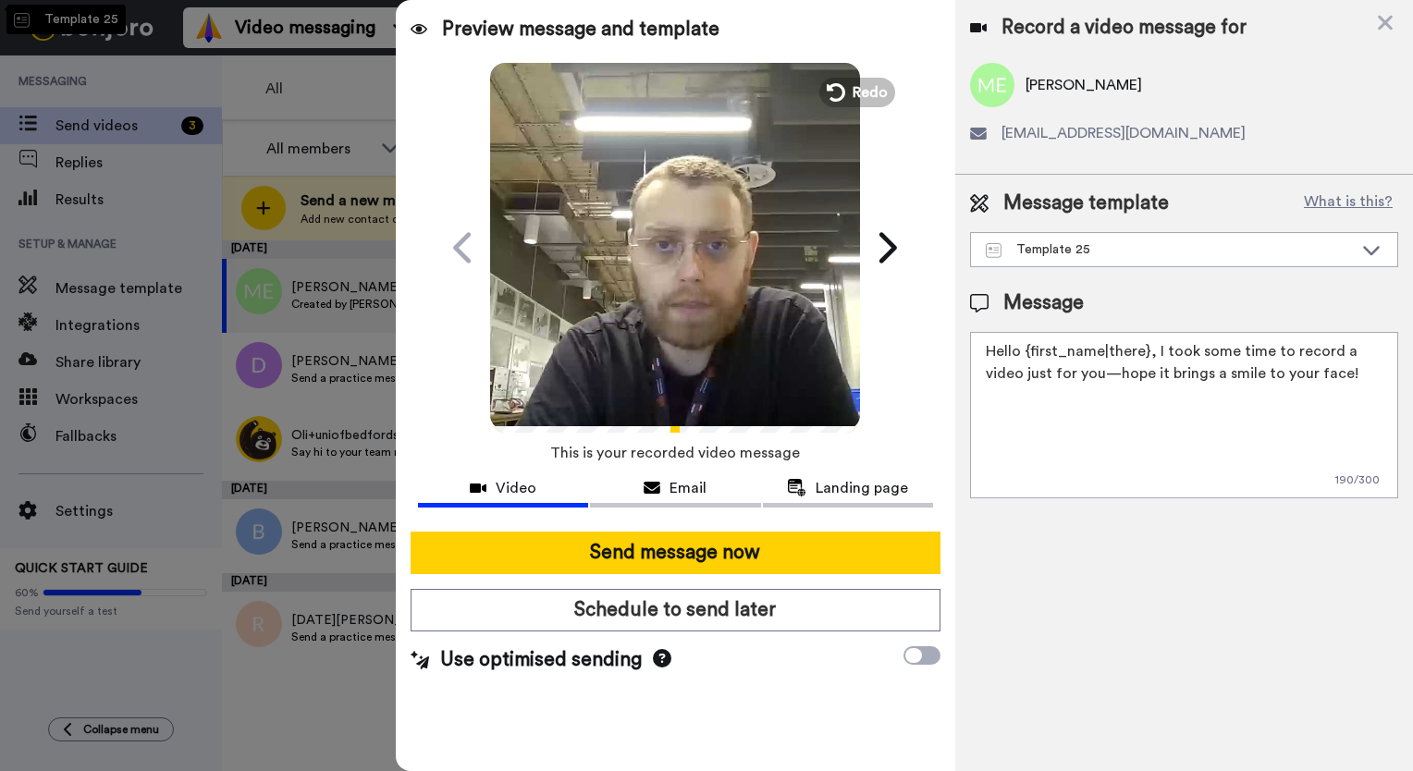
scroll to position [0, 0]
click at [1128, 253] on div "Template 25" at bounding box center [1169, 249] width 367 height 18
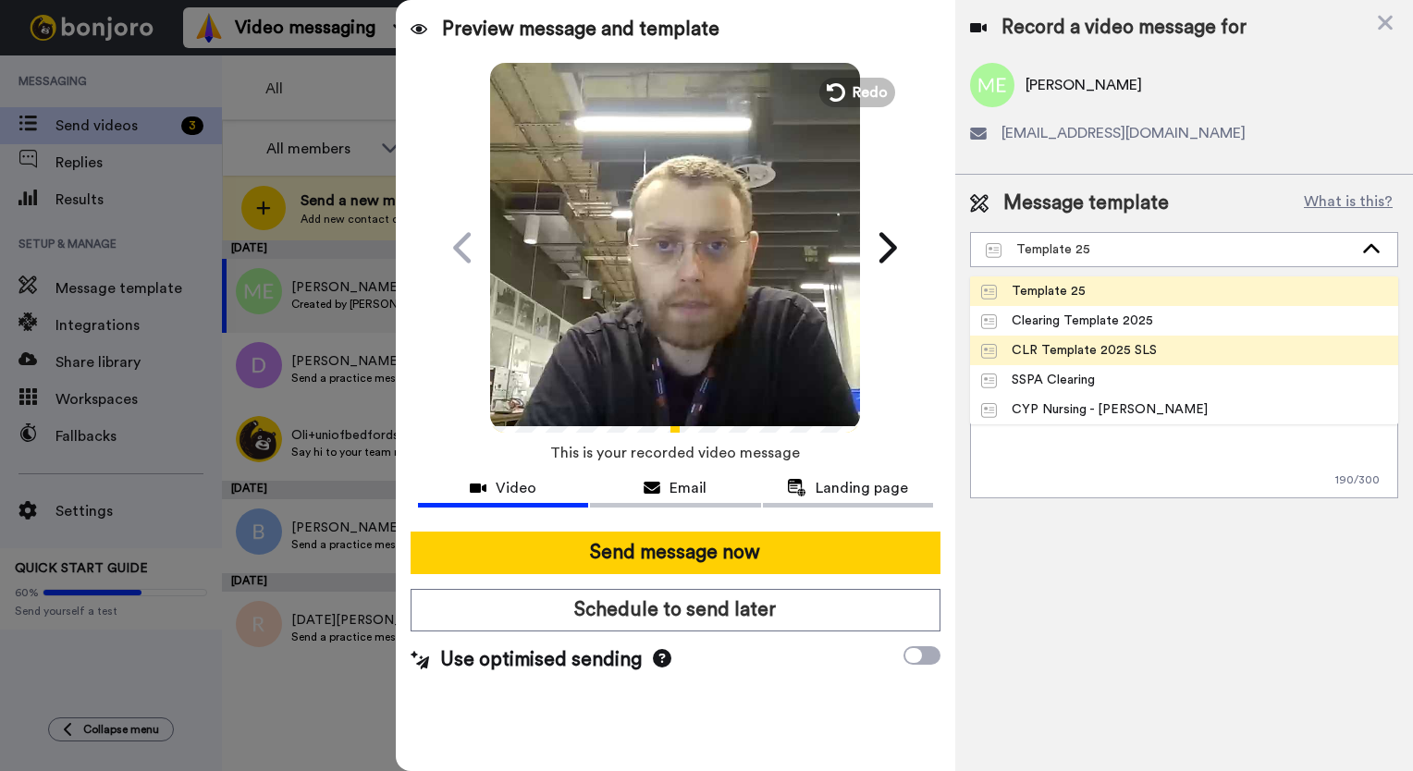
click at [1109, 343] on div "CLR Template 2025 SLS" at bounding box center [1069, 350] width 176 height 18
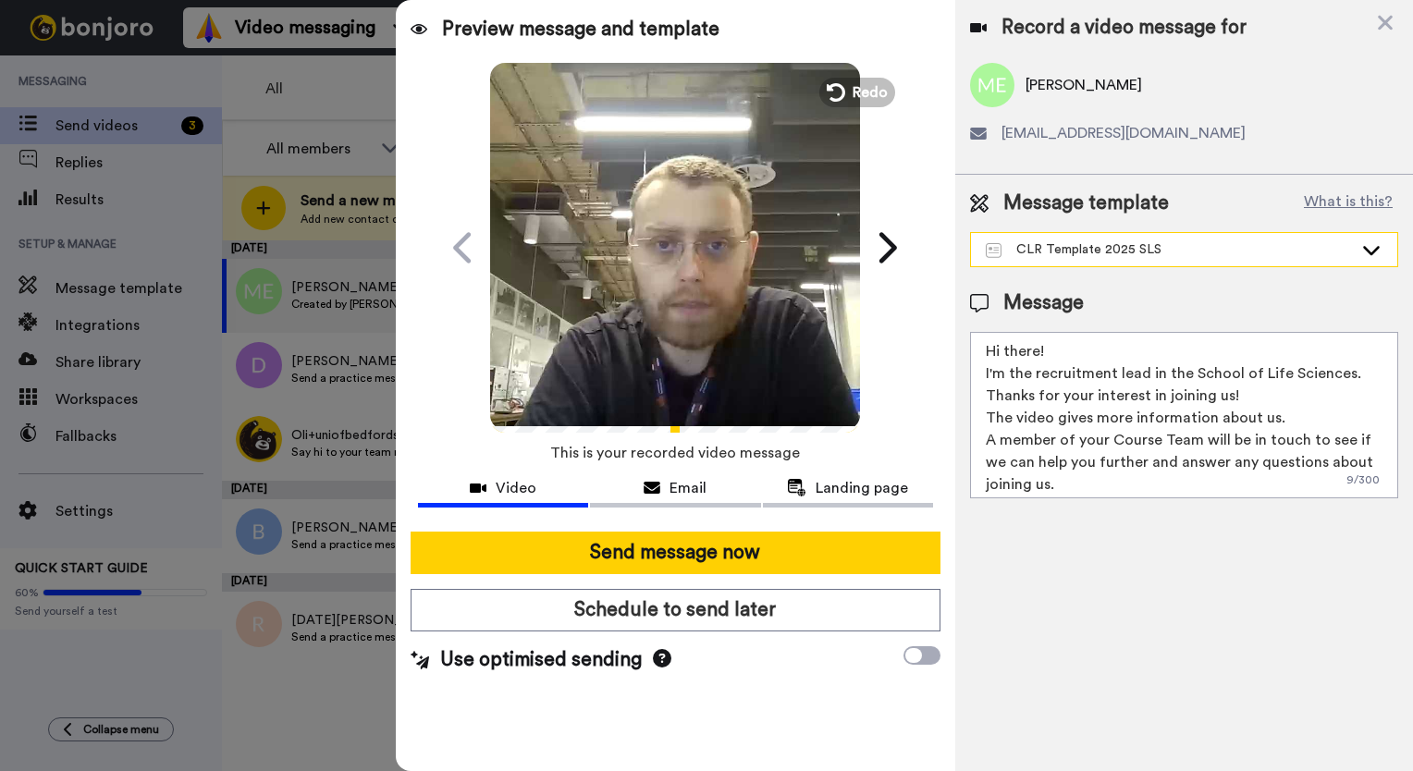
click at [1146, 246] on div "CLR Template 2025 SLS" at bounding box center [1169, 249] width 367 height 18
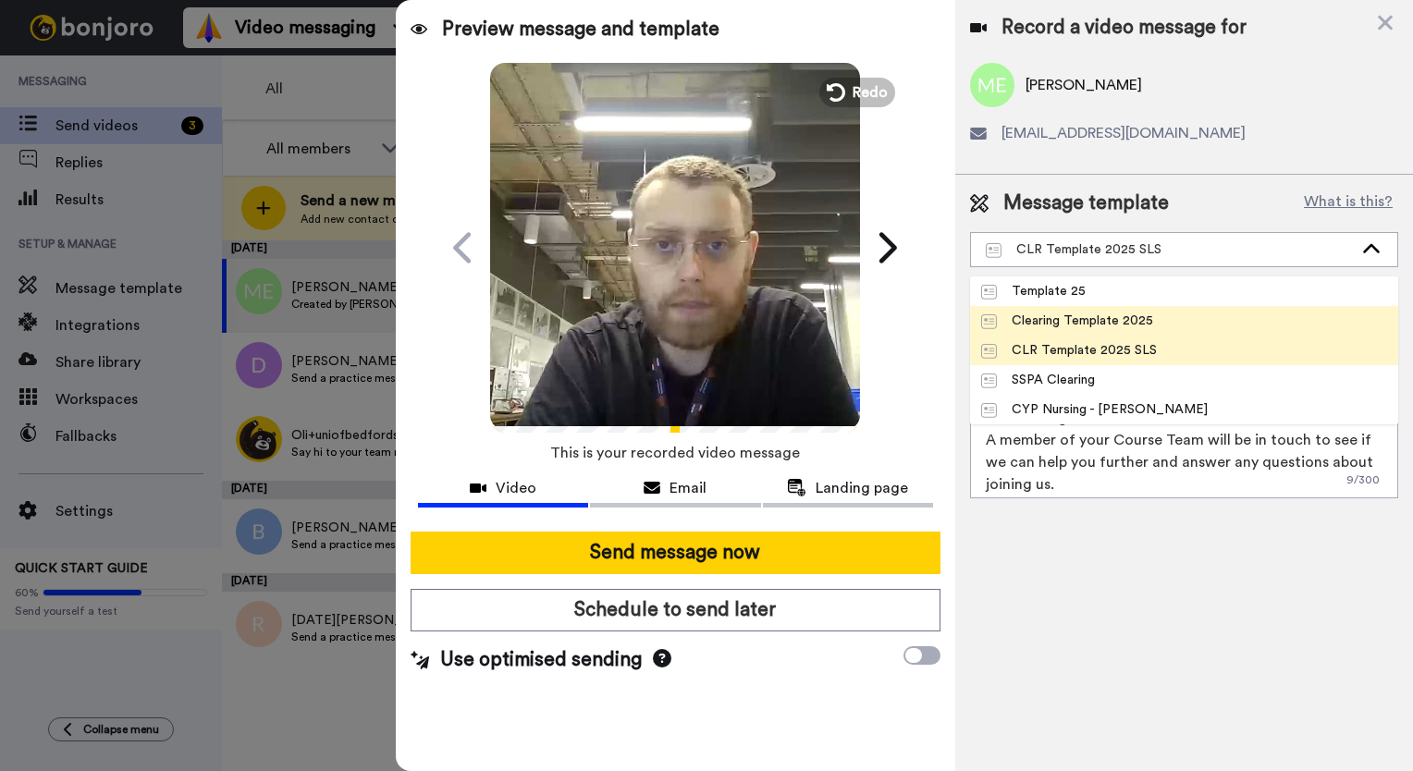
click at [1128, 325] on div "Clearing Template 2025" at bounding box center [1067, 321] width 172 height 18
type textarea "Hi {first_name|there}, Congratulations on your results - we look forward to you…"
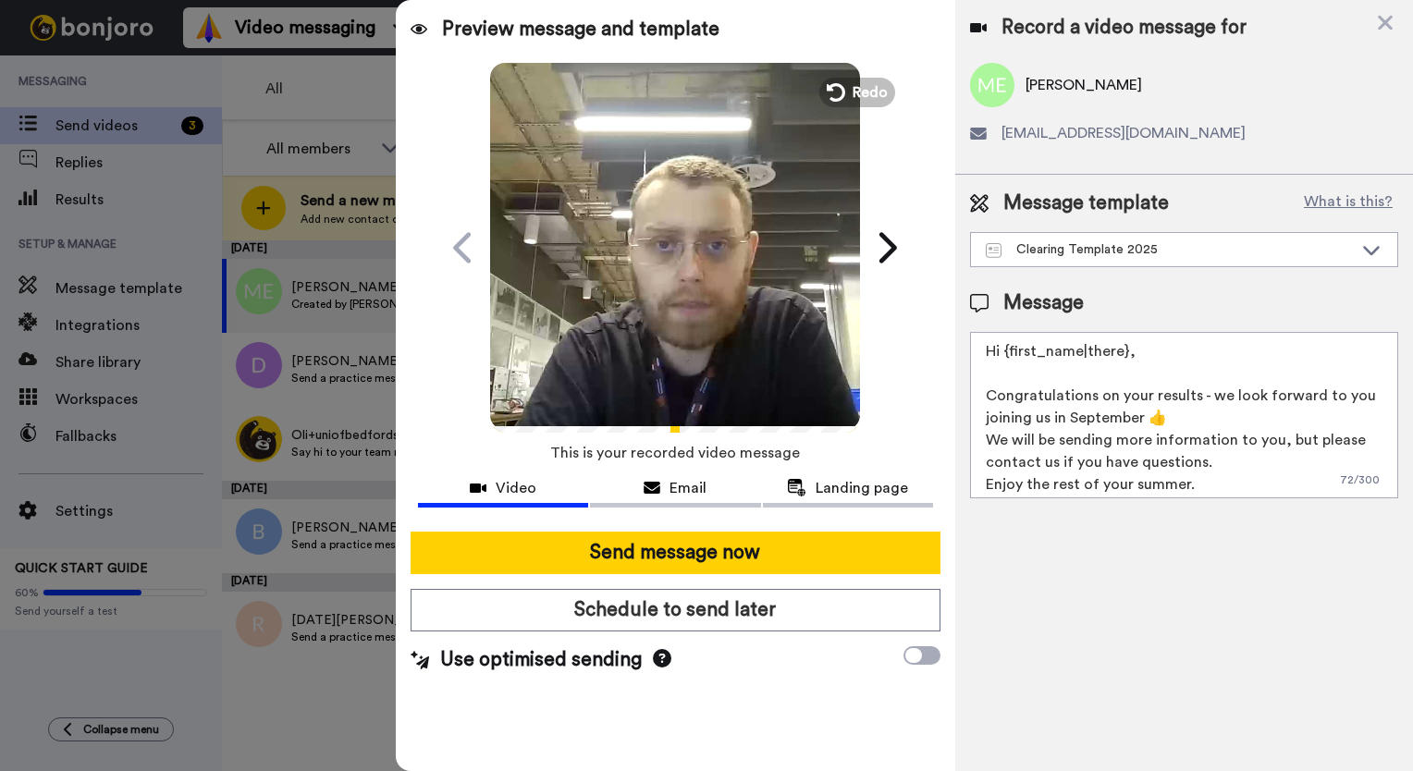
scroll to position [5, 0]
click at [862, 87] on span "Redo" at bounding box center [871, 92] width 39 height 24
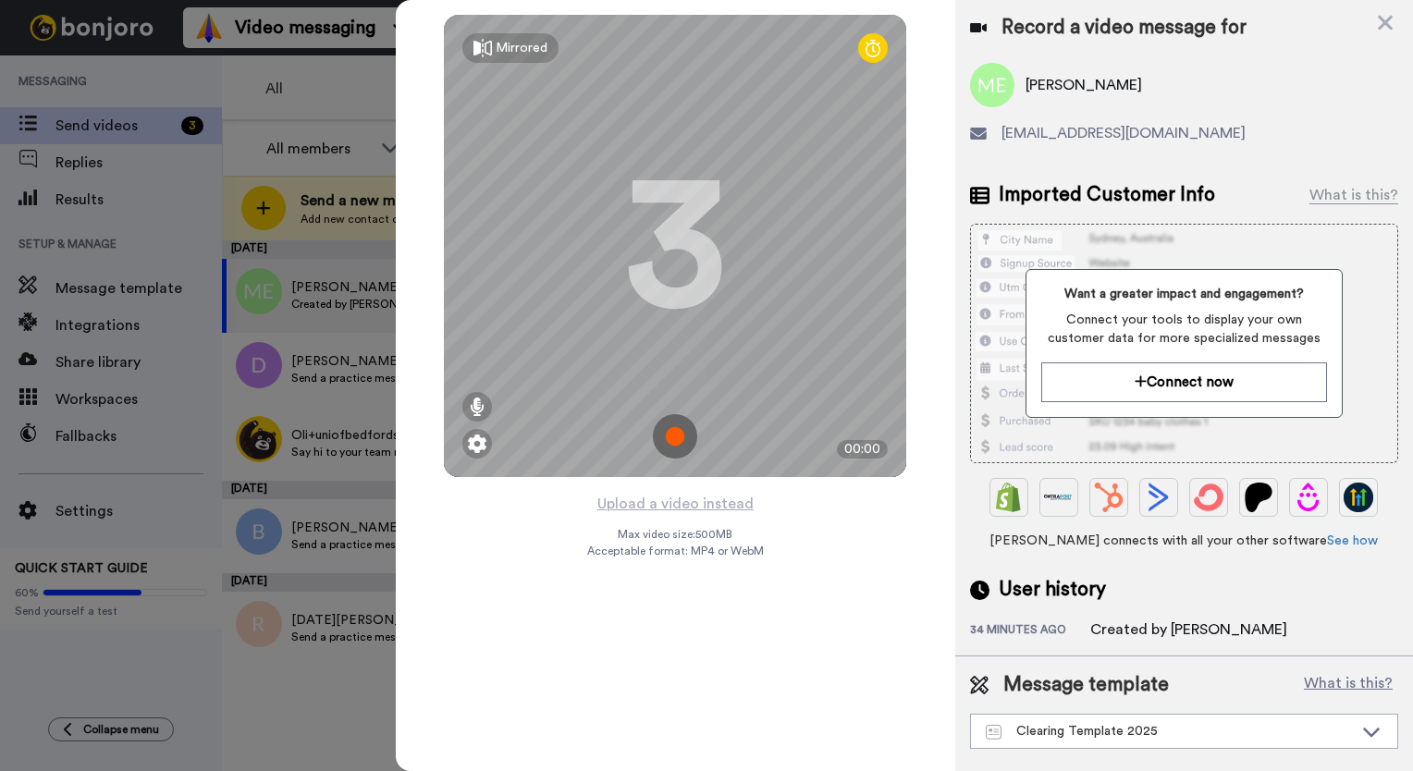
click at [667, 439] on img at bounding box center [675, 436] width 44 height 44
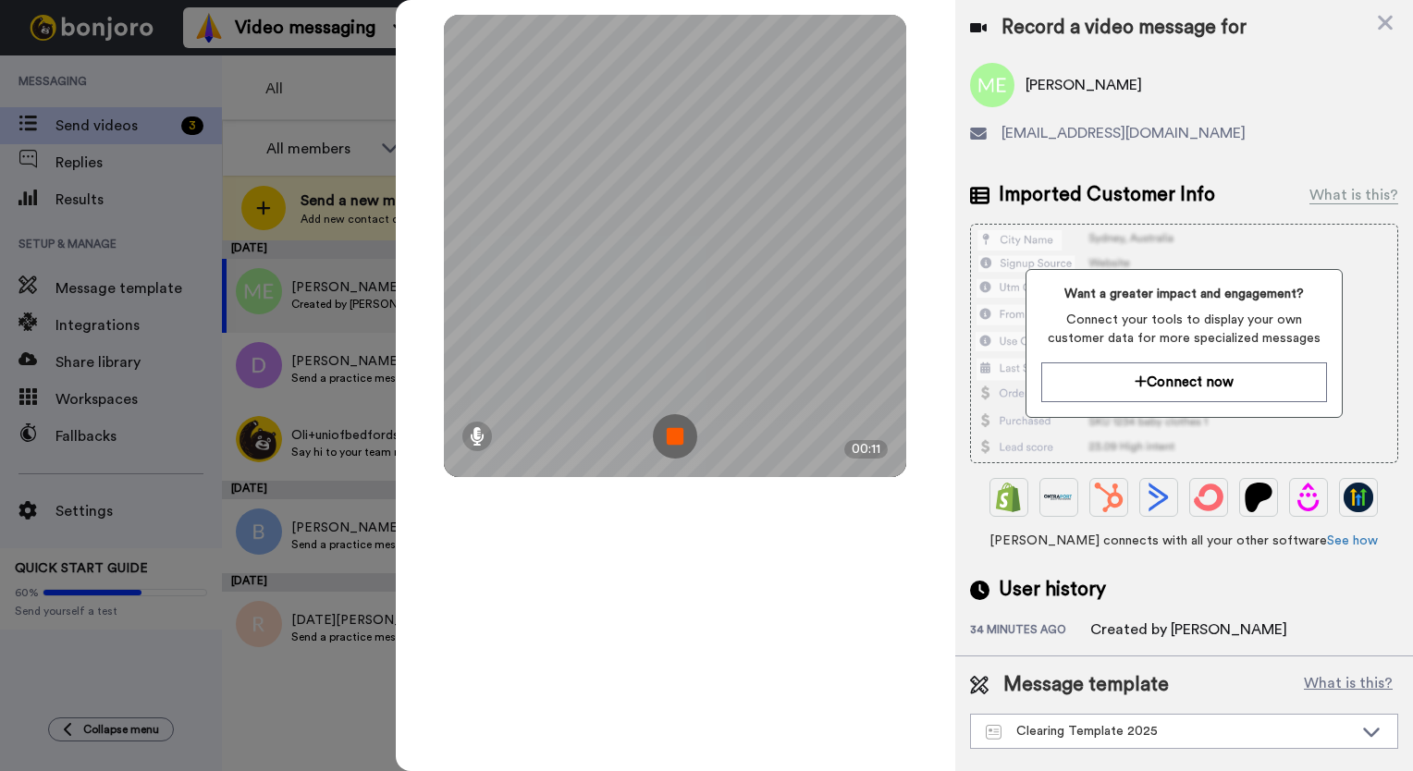
click at [688, 442] on img at bounding box center [675, 436] width 44 height 44
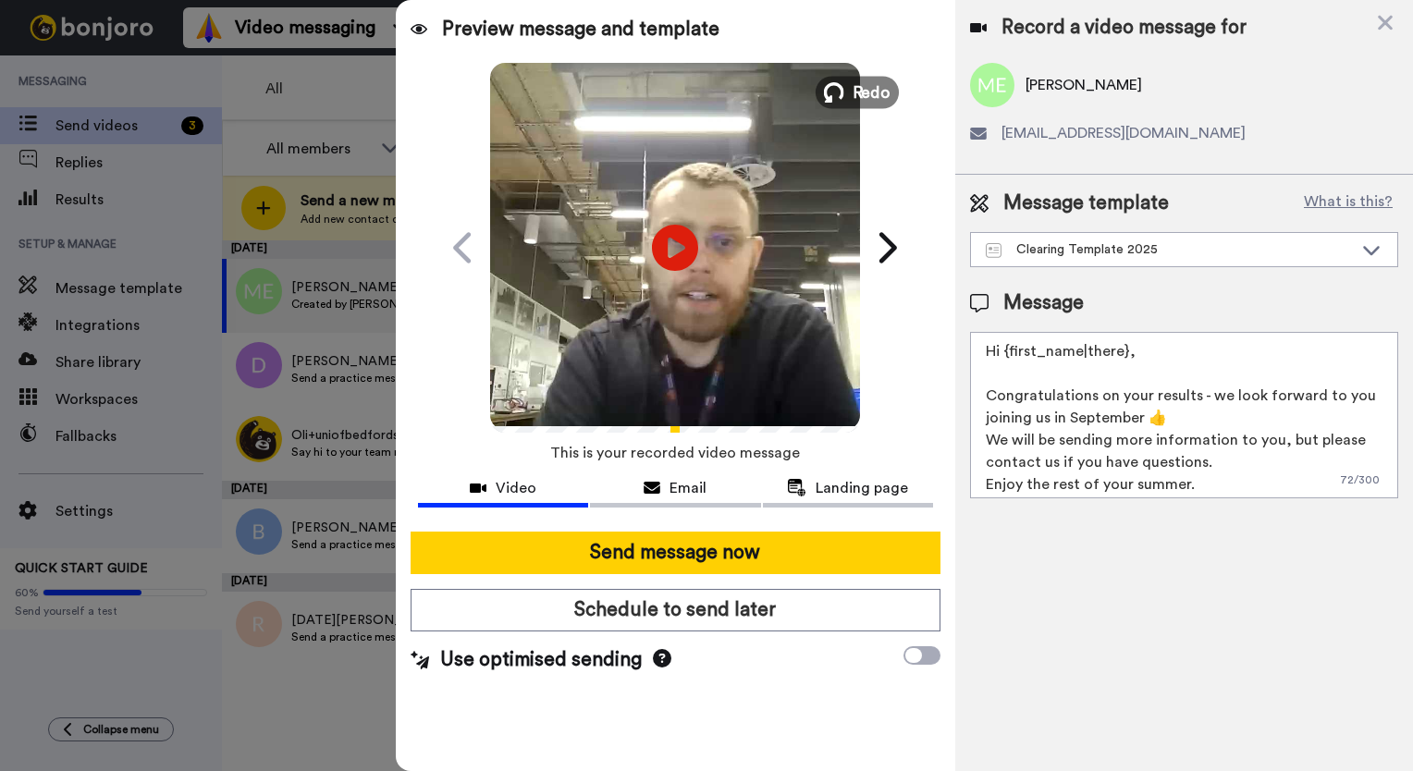
click at [884, 80] on button "Redo" at bounding box center [856, 92] width 83 height 32
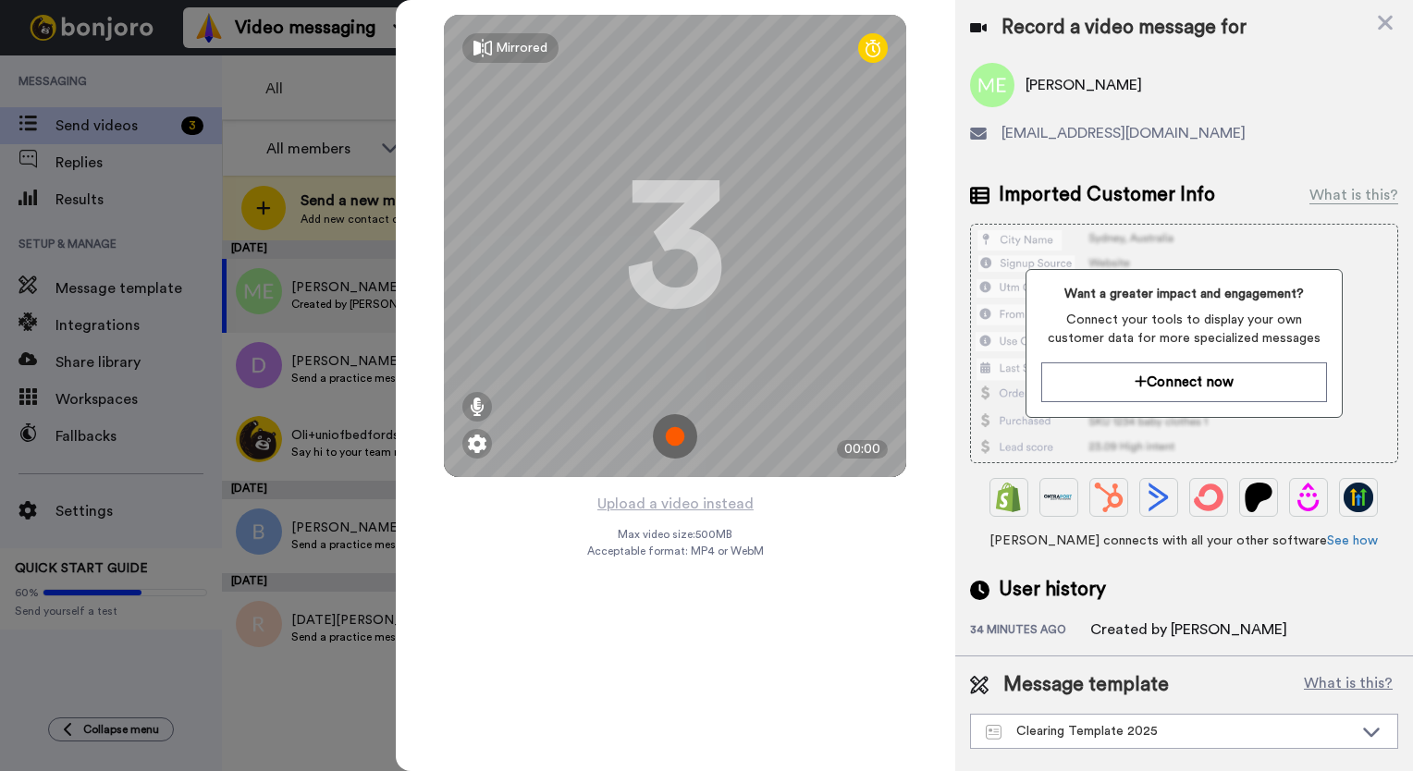
click at [667, 423] on img at bounding box center [675, 436] width 44 height 44
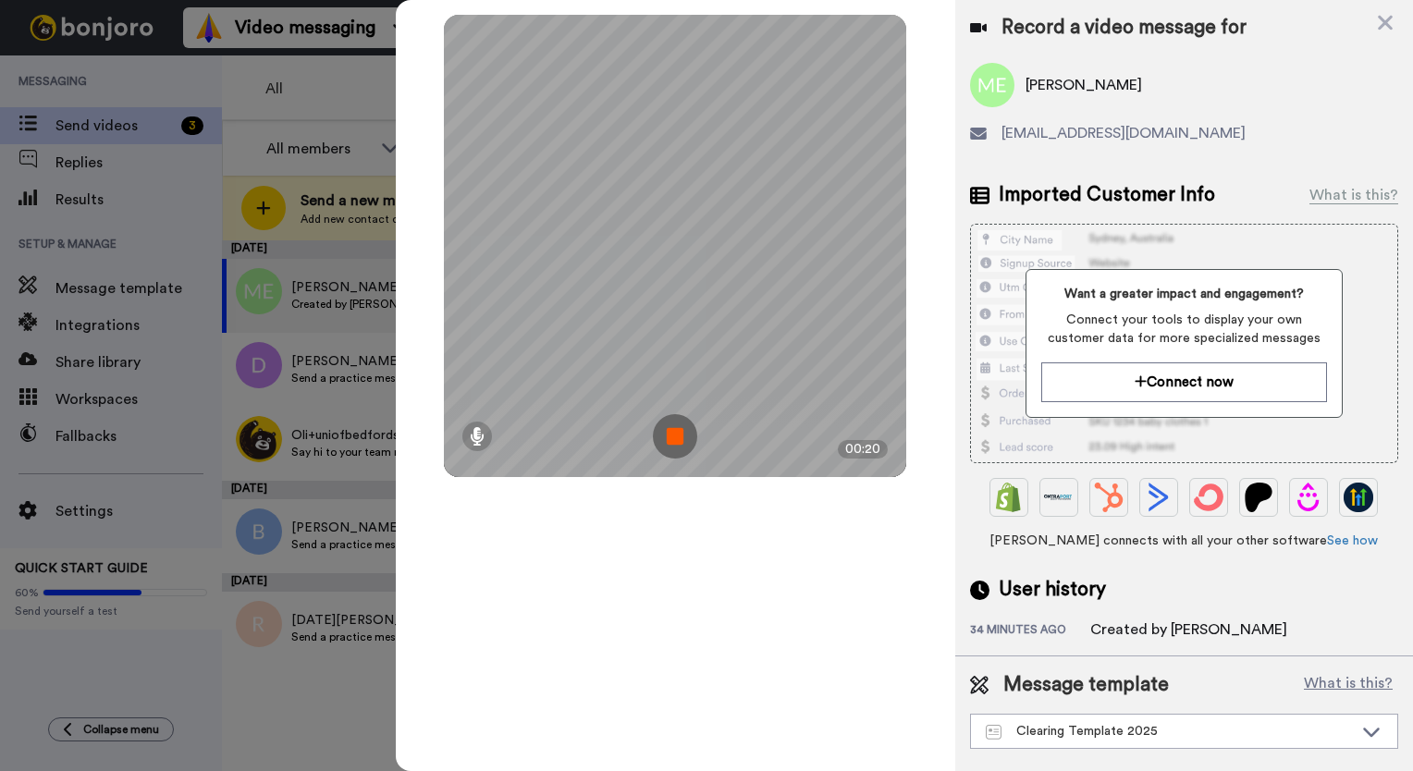
click at [663, 448] on img at bounding box center [675, 436] width 44 height 44
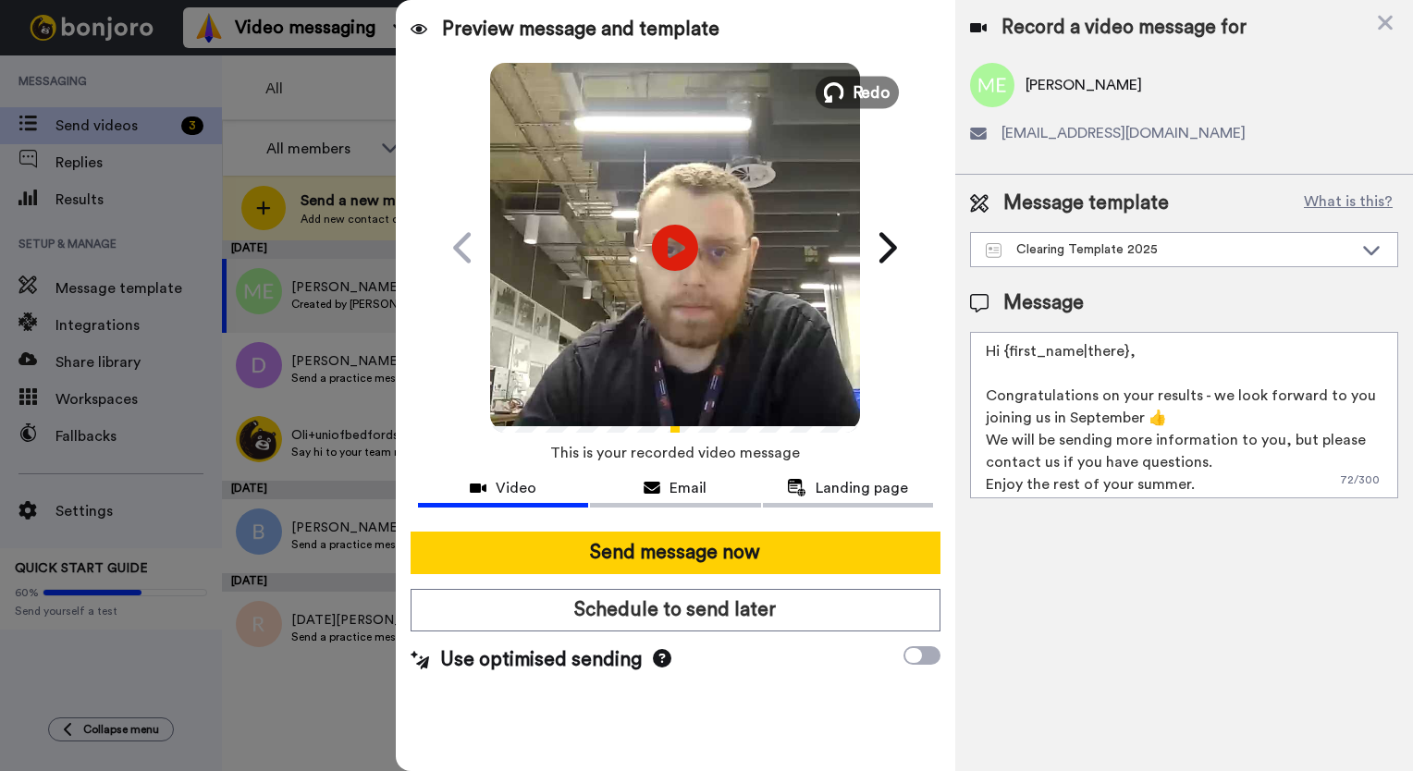
click at [854, 91] on span "Redo" at bounding box center [871, 92] width 39 height 24
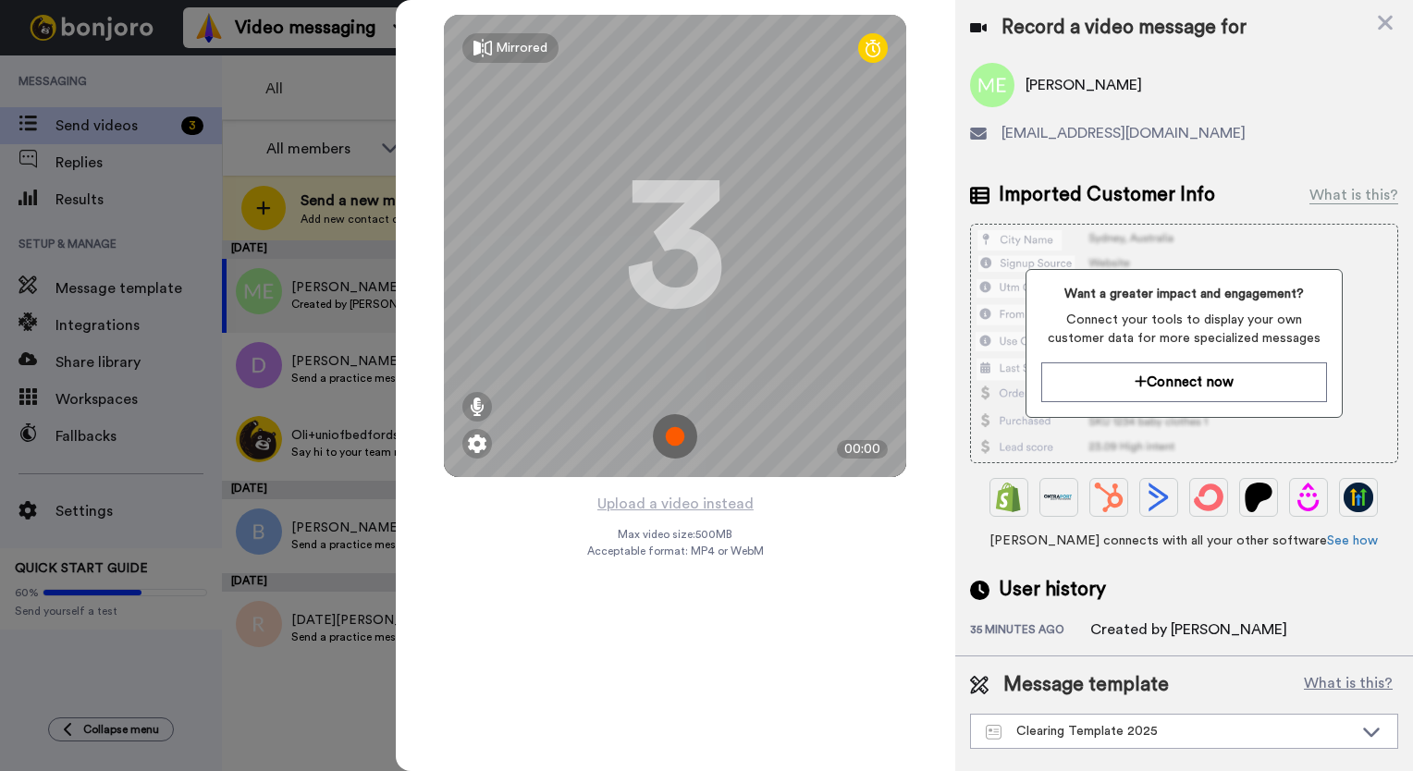
click at [671, 432] on img at bounding box center [675, 436] width 44 height 44
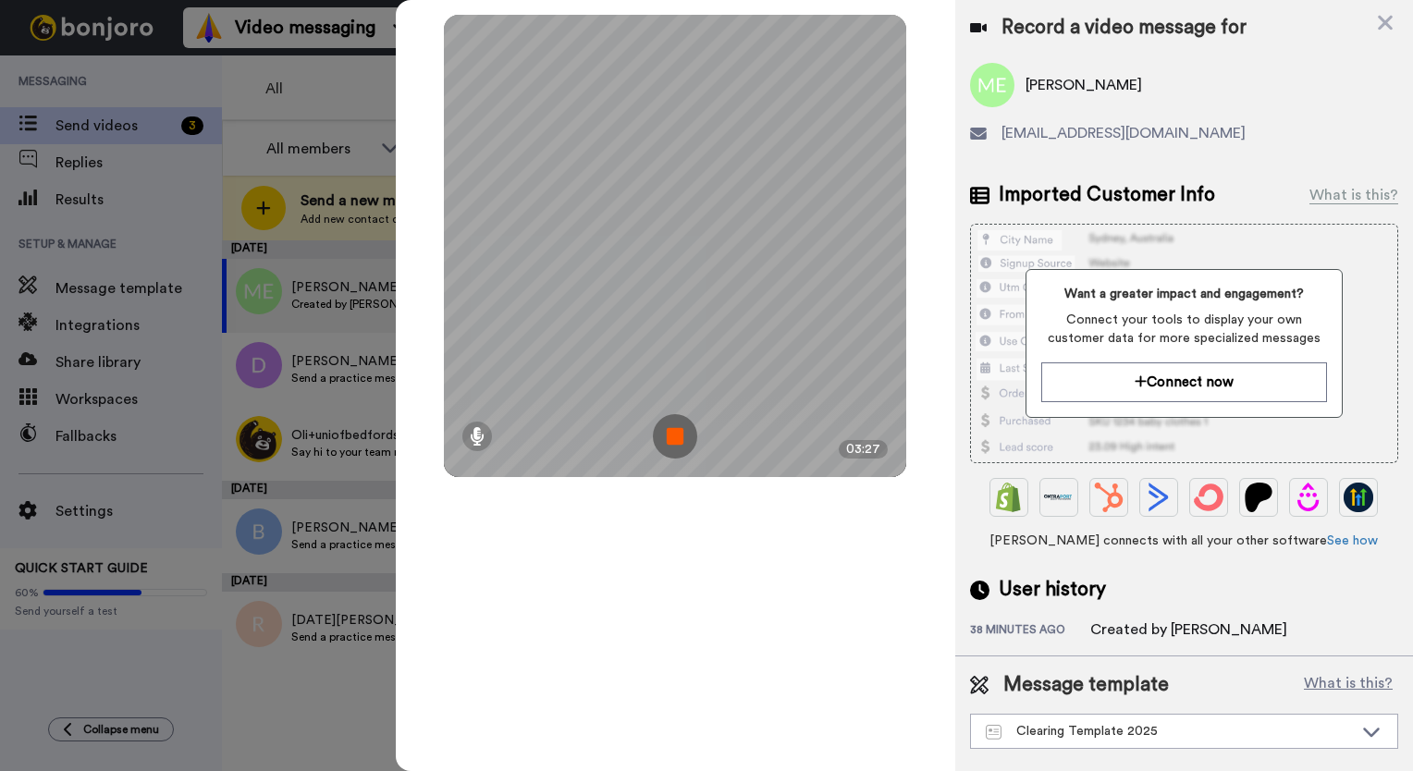
click at [677, 435] on img at bounding box center [675, 436] width 44 height 44
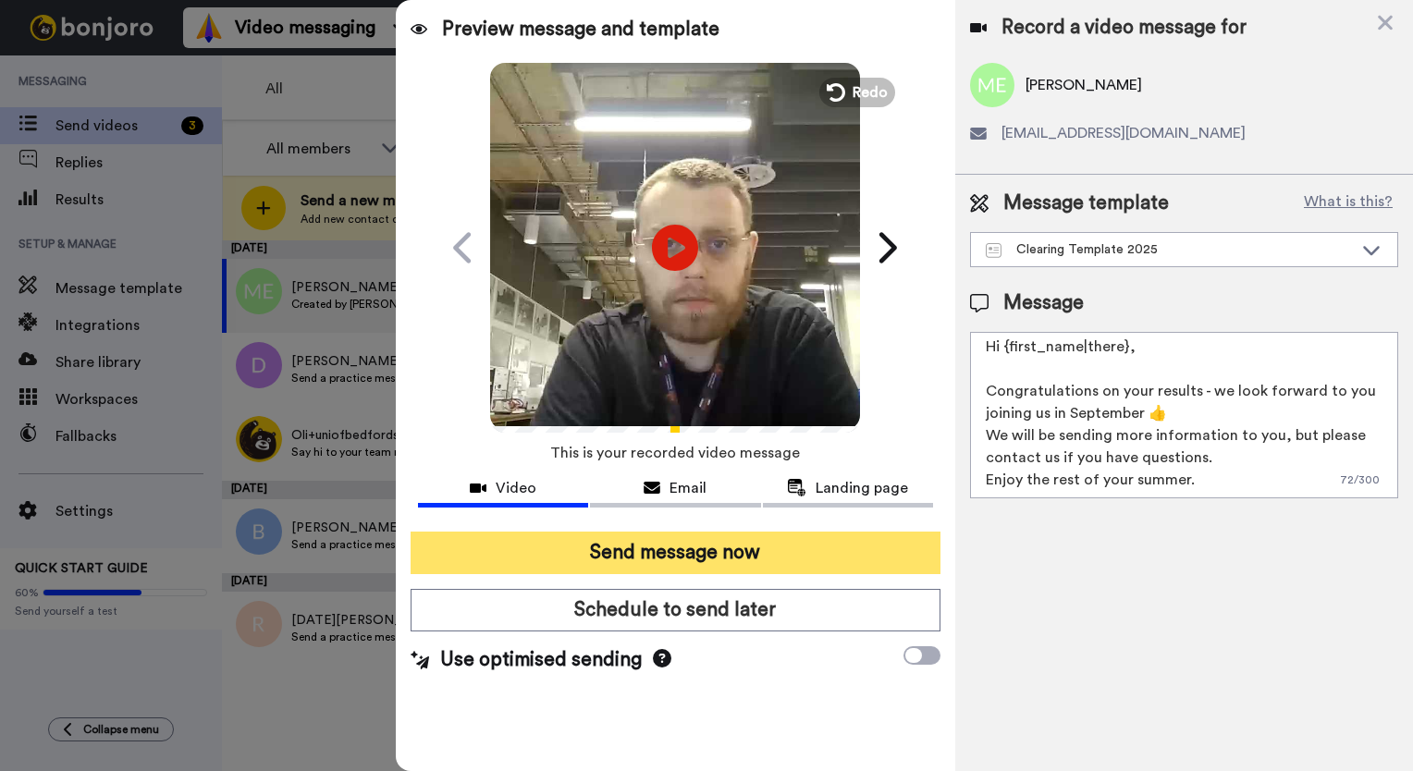
click at [738, 568] on button "Send message now" at bounding box center [675, 553] width 530 height 43
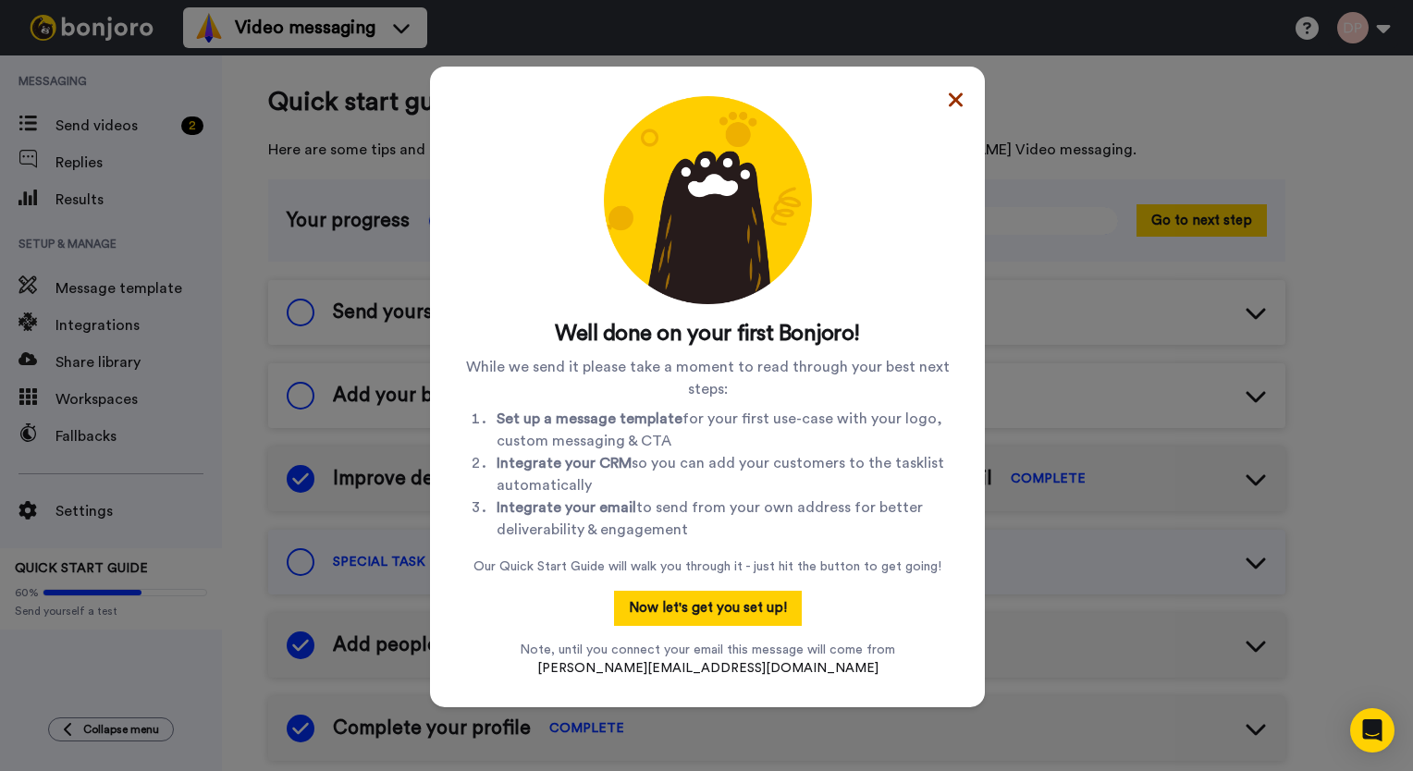
click at [951, 102] on icon at bounding box center [956, 99] width 14 height 14
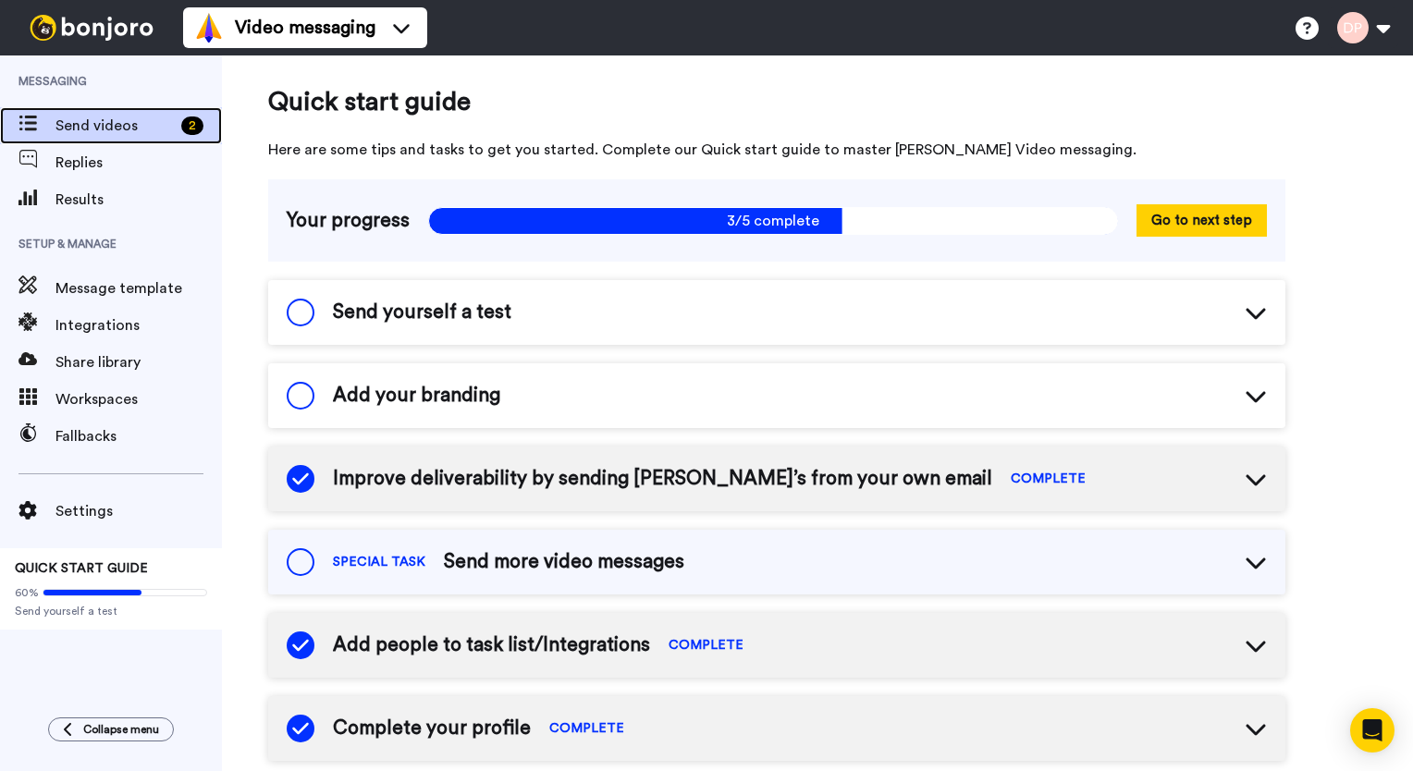
click at [117, 124] on span "Send videos" at bounding box center [114, 126] width 118 height 22
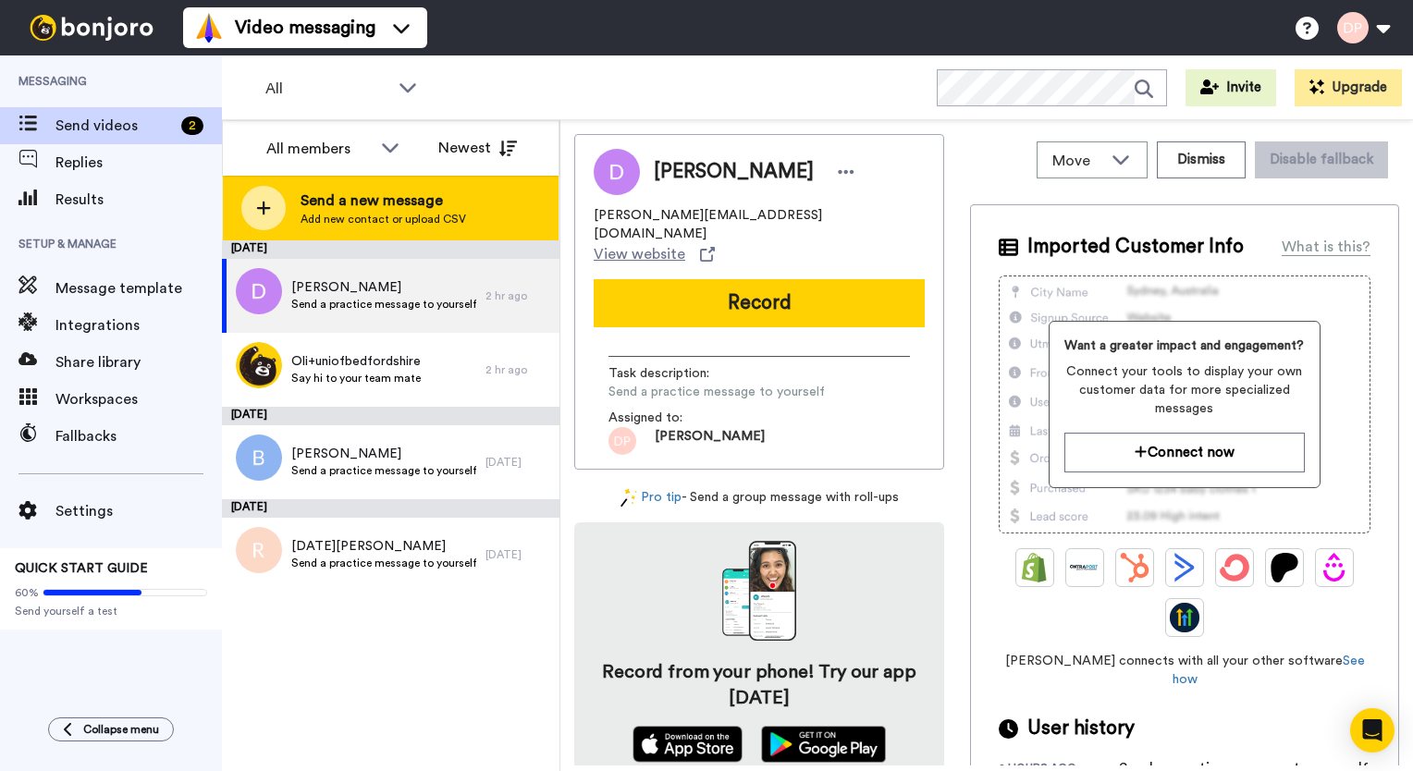
click at [349, 216] on span "Add new contact or upload CSV" at bounding box center [382, 219] width 165 height 15
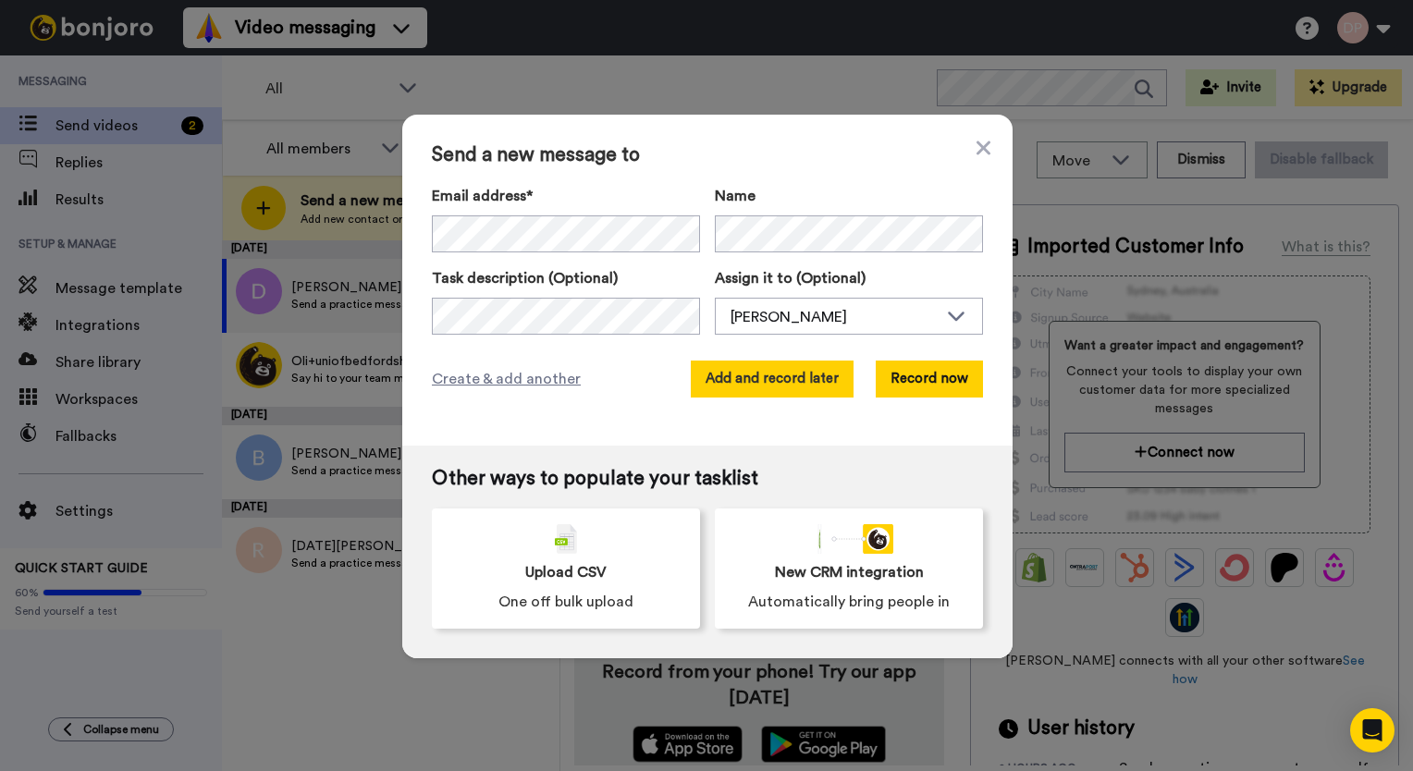
click at [810, 383] on button "Add and record later" at bounding box center [772, 379] width 163 height 37
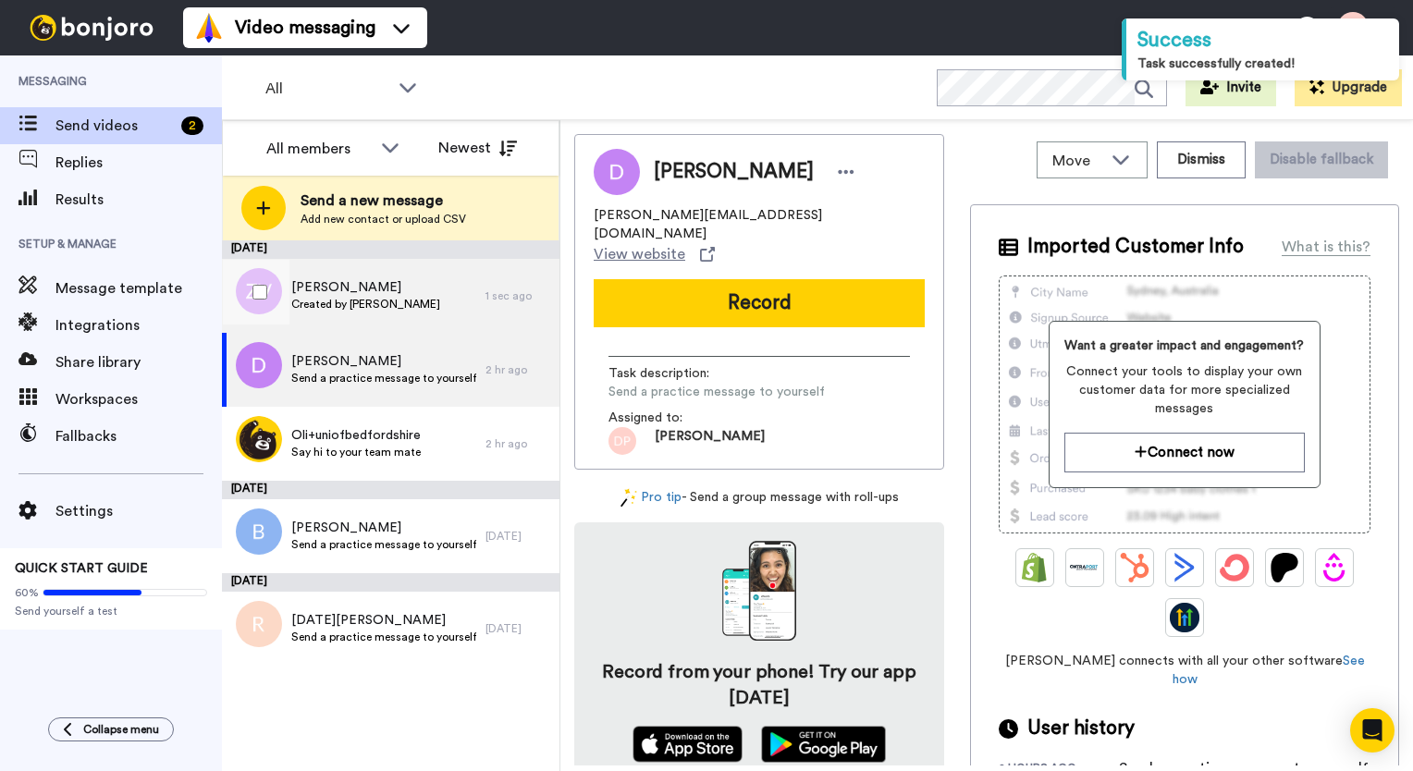
click at [326, 316] on div "ZOARD VINCZE Created by Daniel Pottie" at bounding box center [353, 296] width 263 height 74
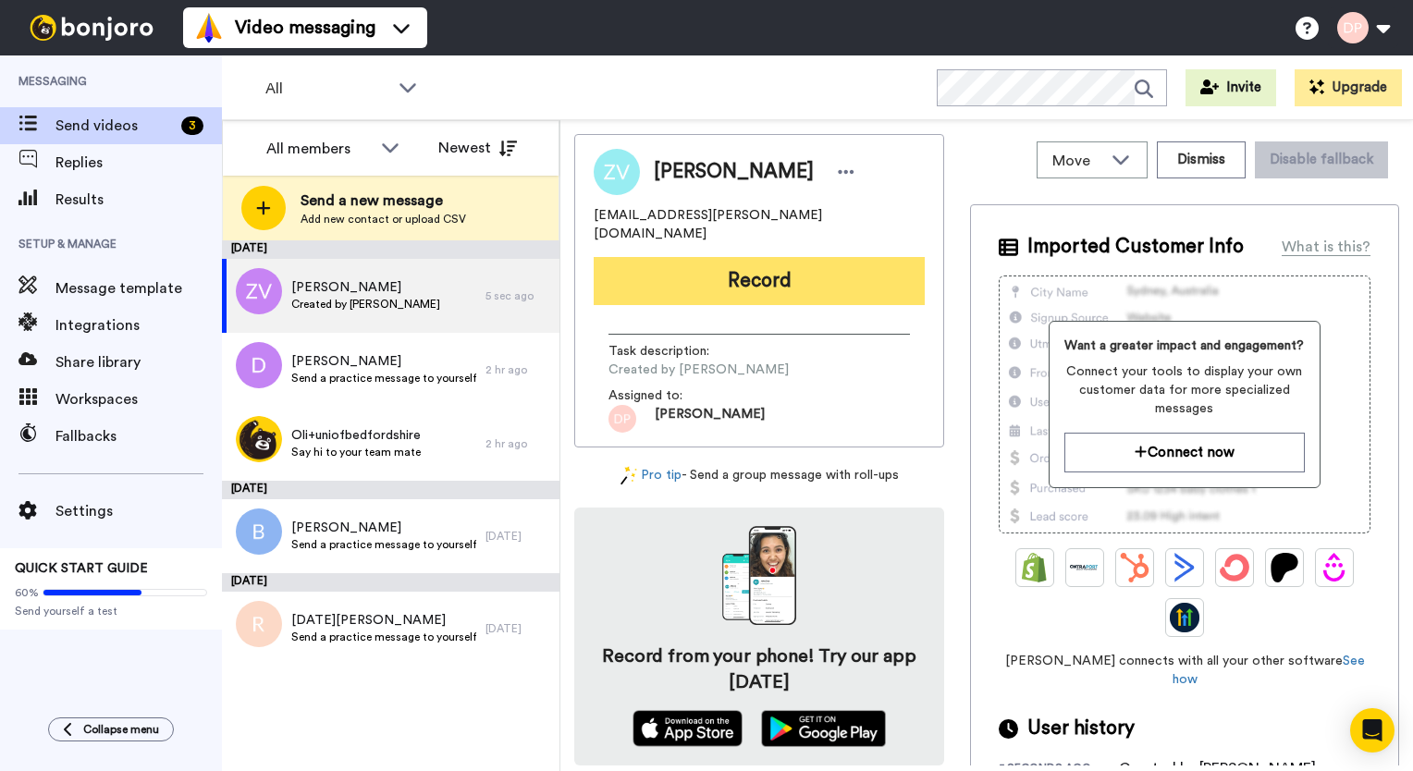
click at [665, 276] on button "Record" at bounding box center [759, 281] width 331 height 48
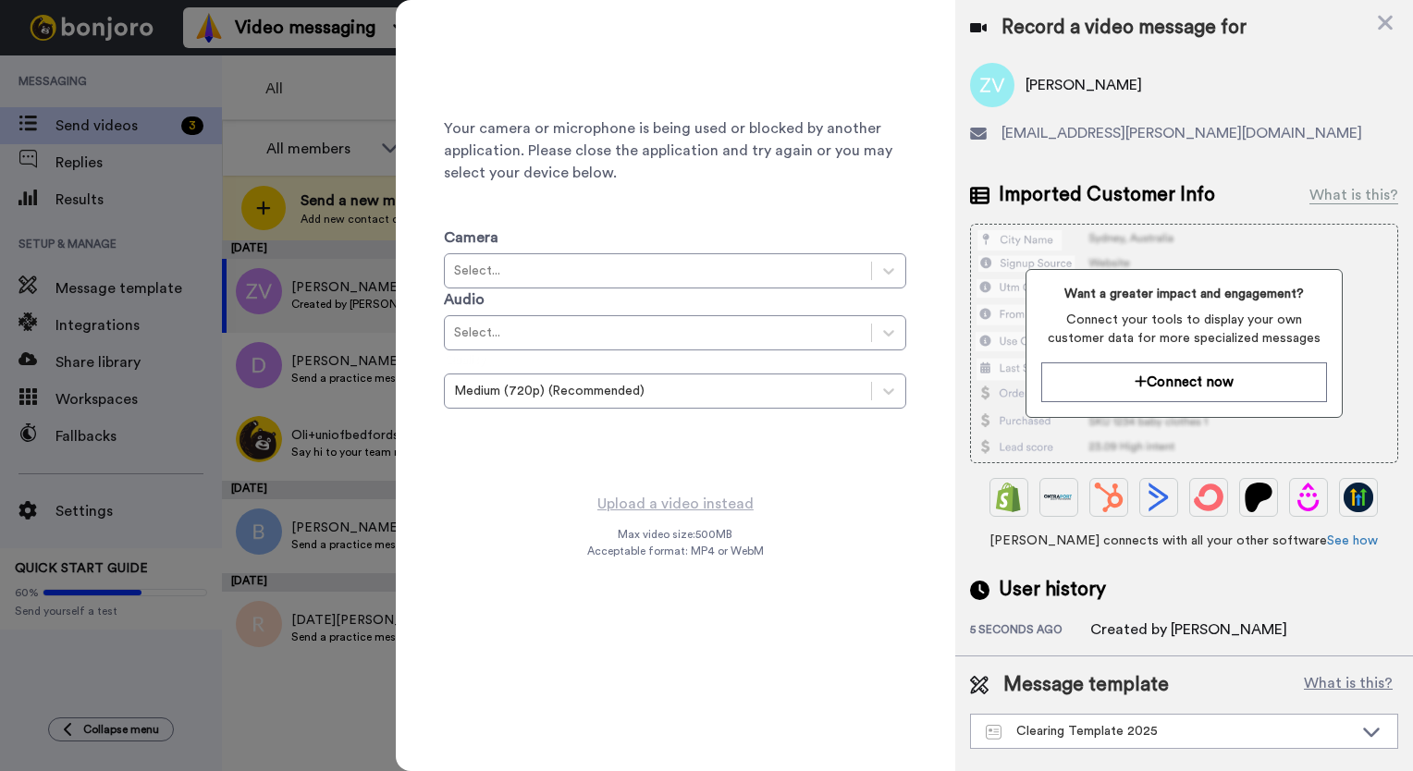
click at [256, 575] on div at bounding box center [706, 385] width 1413 height 771
click at [1389, 23] on icon at bounding box center [1385, 22] width 18 height 23
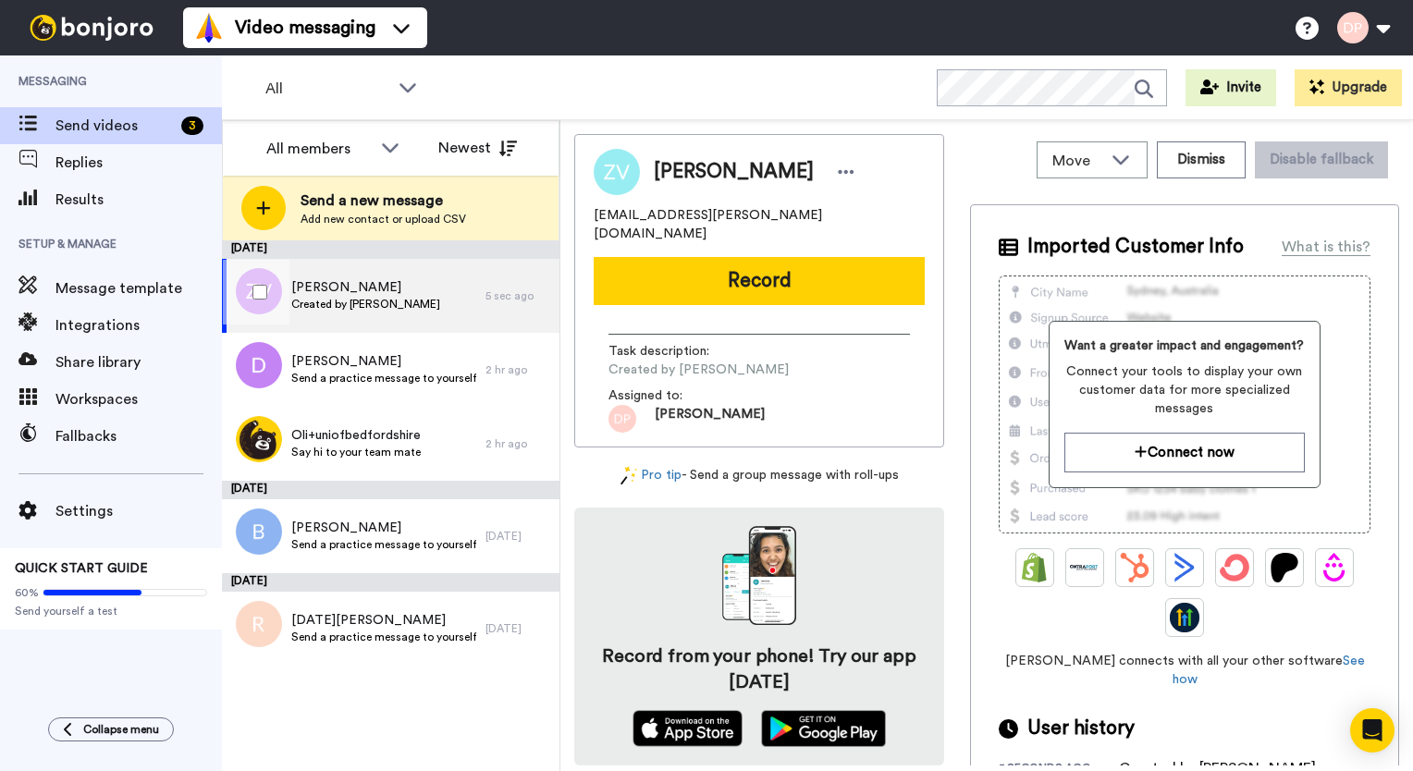
click at [385, 283] on span "ZOARD VINCZE" at bounding box center [365, 287] width 149 height 18
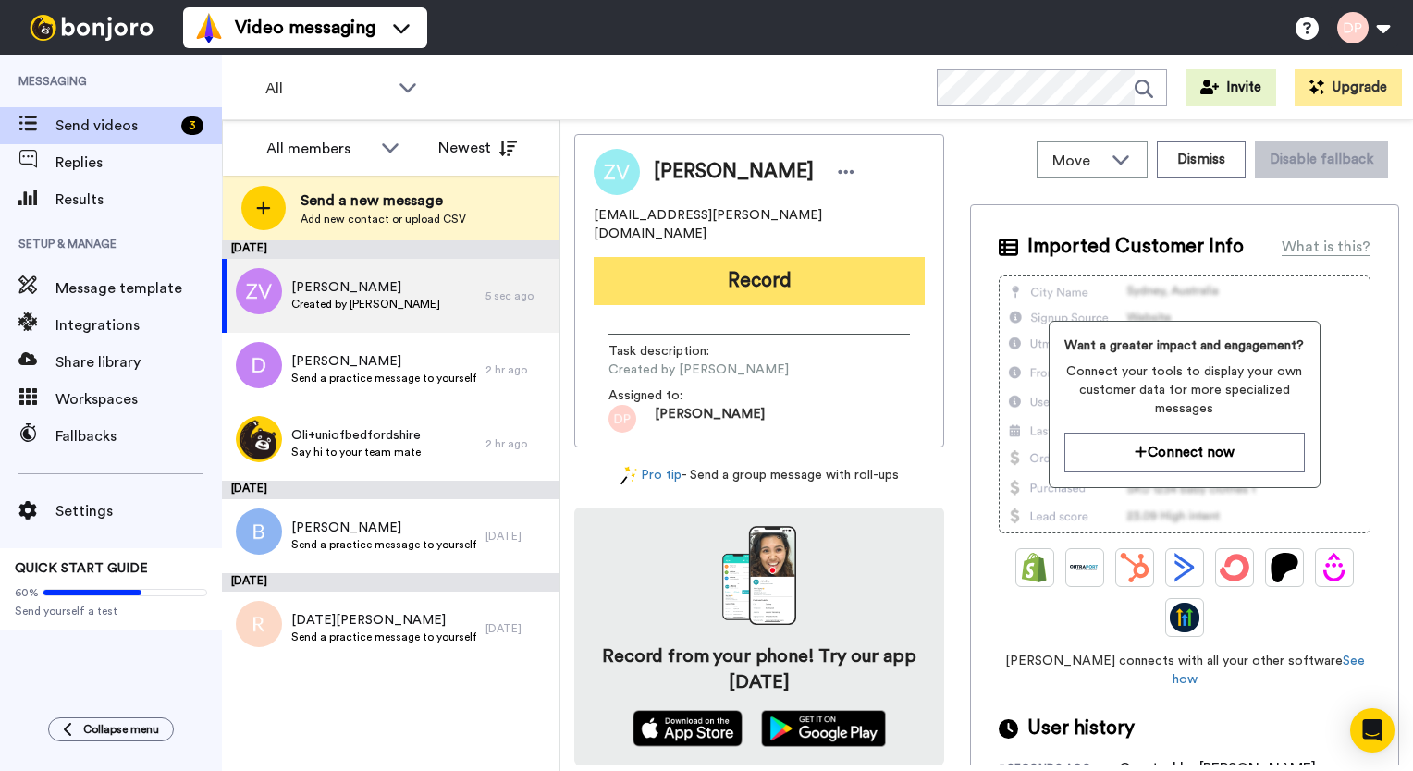
click at [777, 263] on button "Record" at bounding box center [759, 281] width 331 height 48
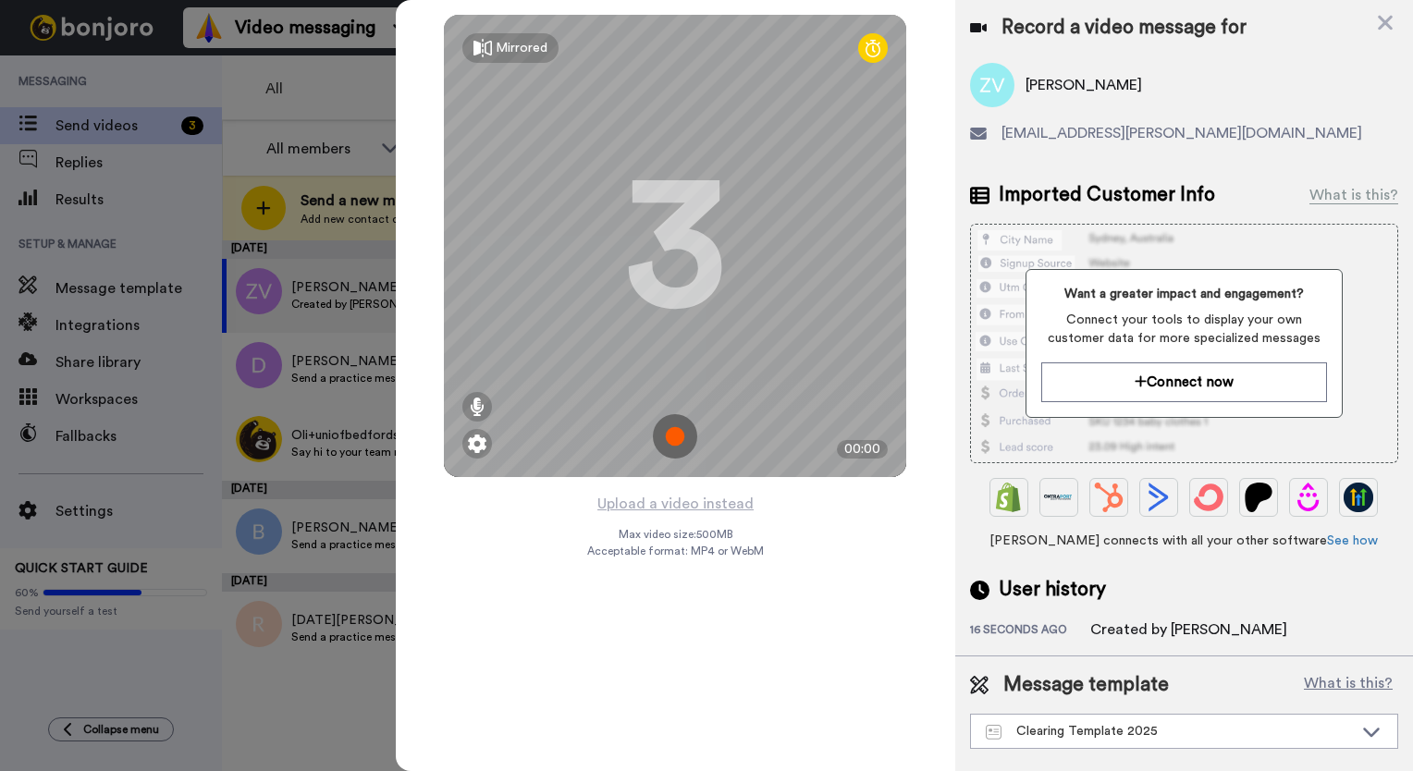
click at [666, 438] on img at bounding box center [675, 436] width 44 height 44
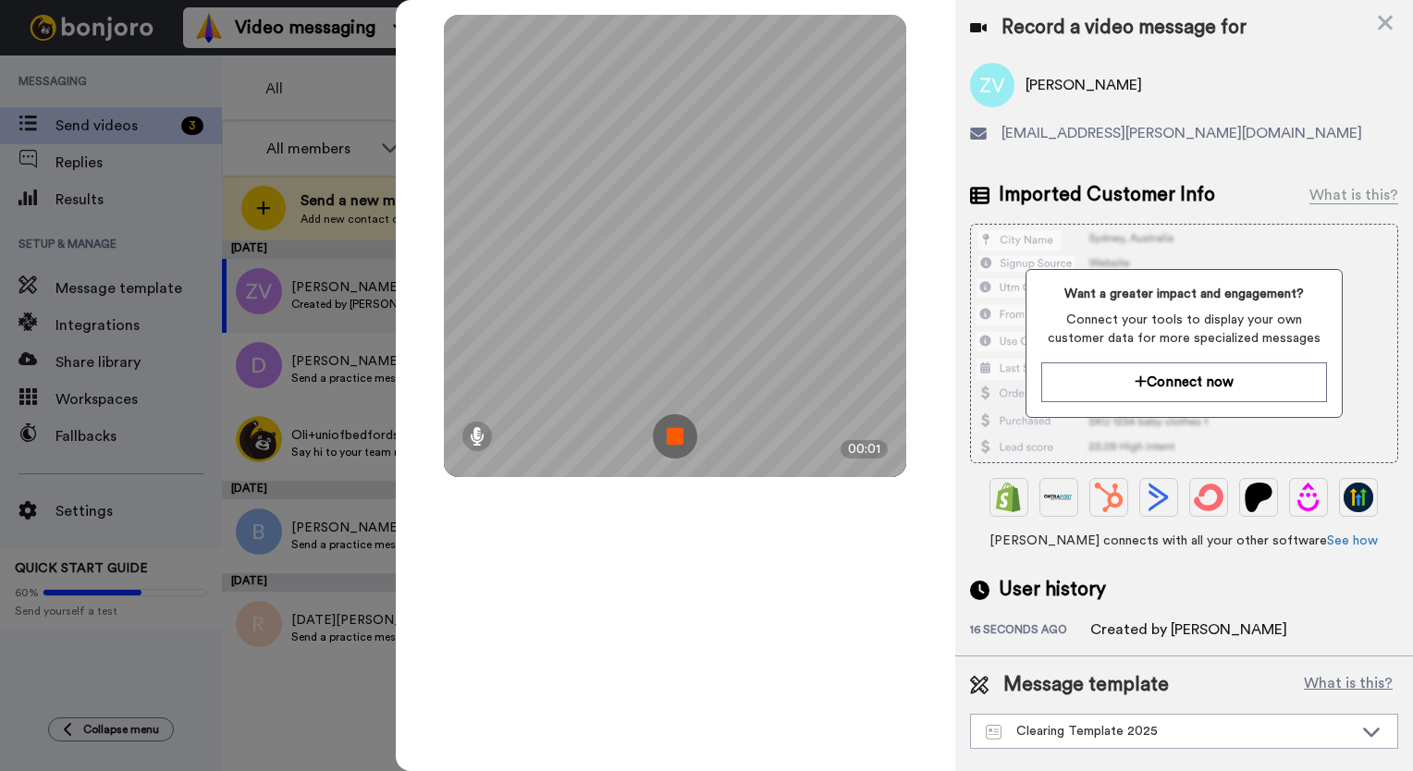
click at [666, 438] on img at bounding box center [675, 436] width 44 height 44
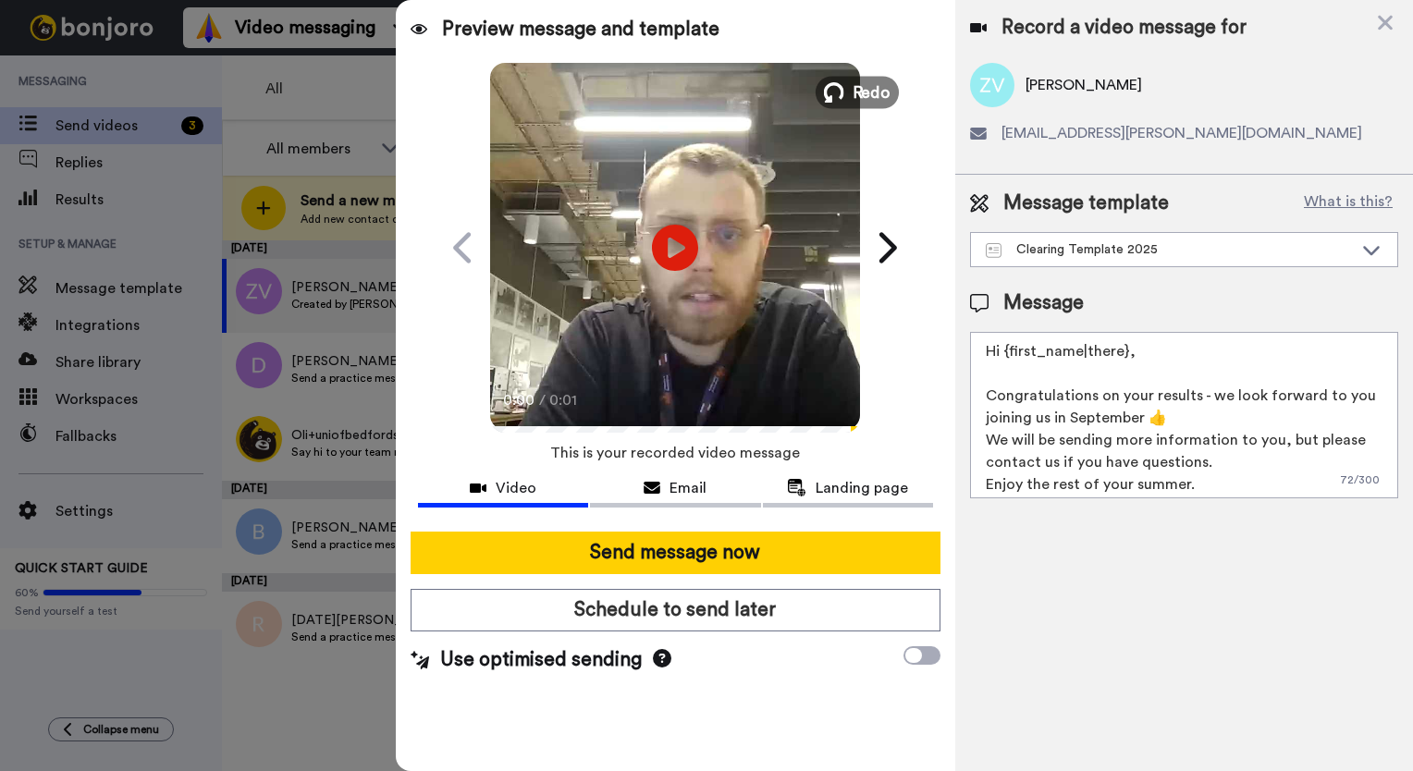
click at [840, 98] on icon at bounding box center [834, 92] width 20 height 20
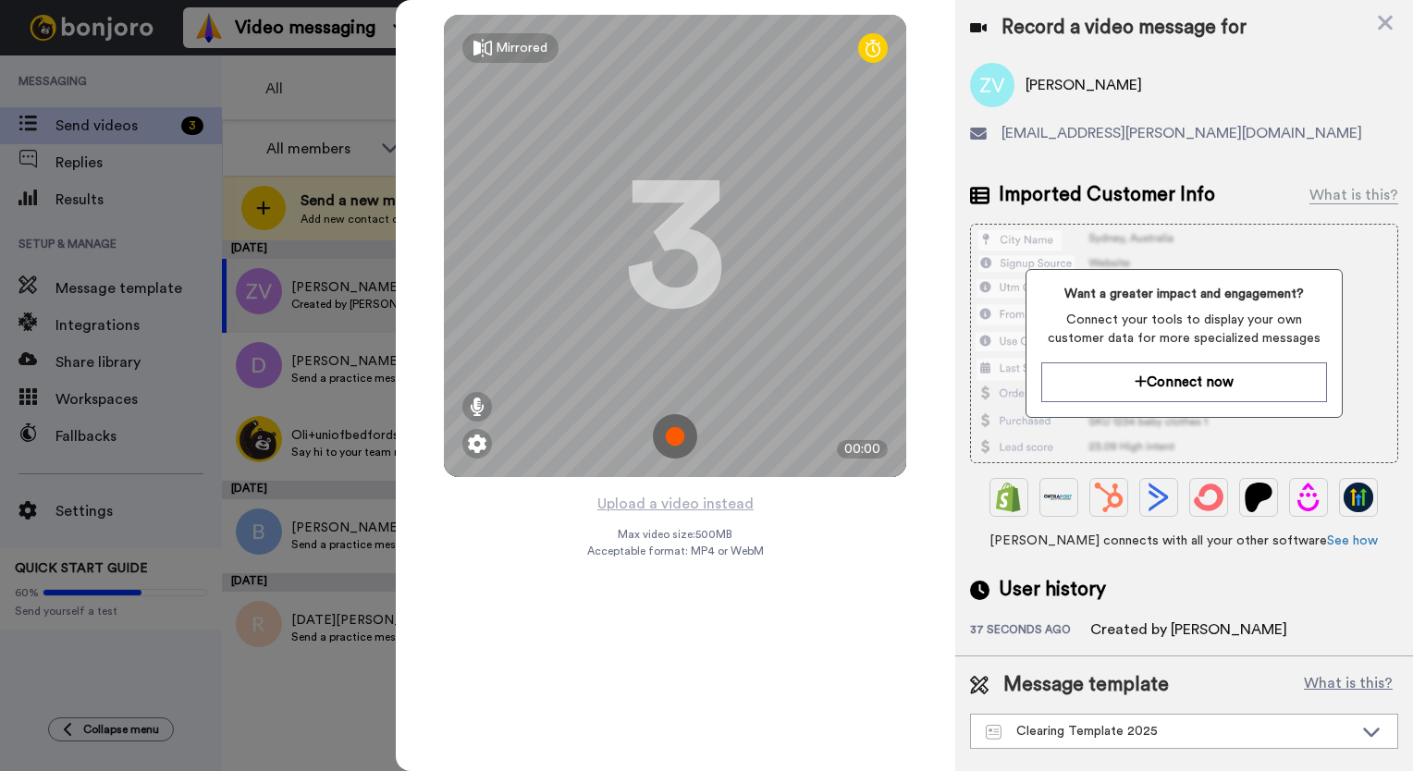
click at [675, 455] on img at bounding box center [675, 436] width 44 height 44
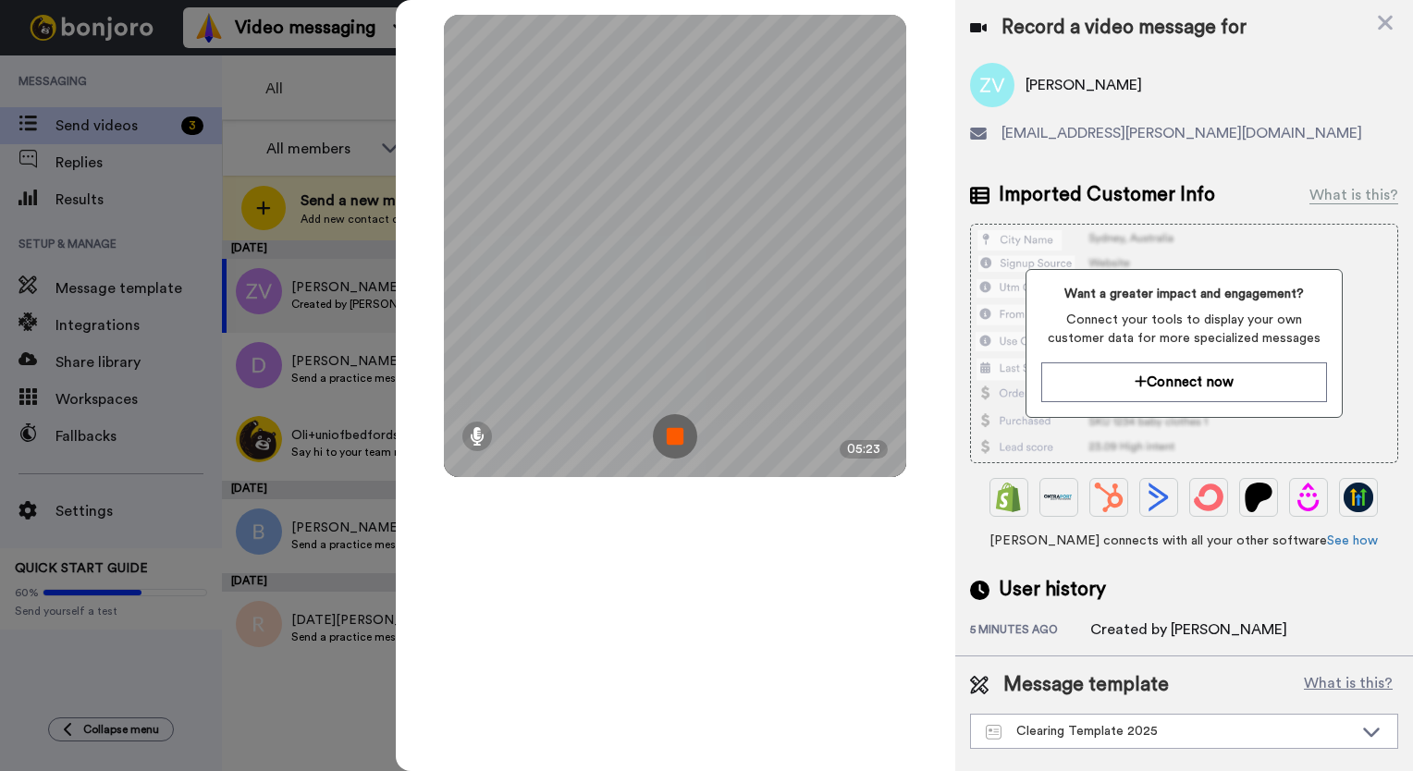
click at [674, 455] on img at bounding box center [675, 436] width 44 height 44
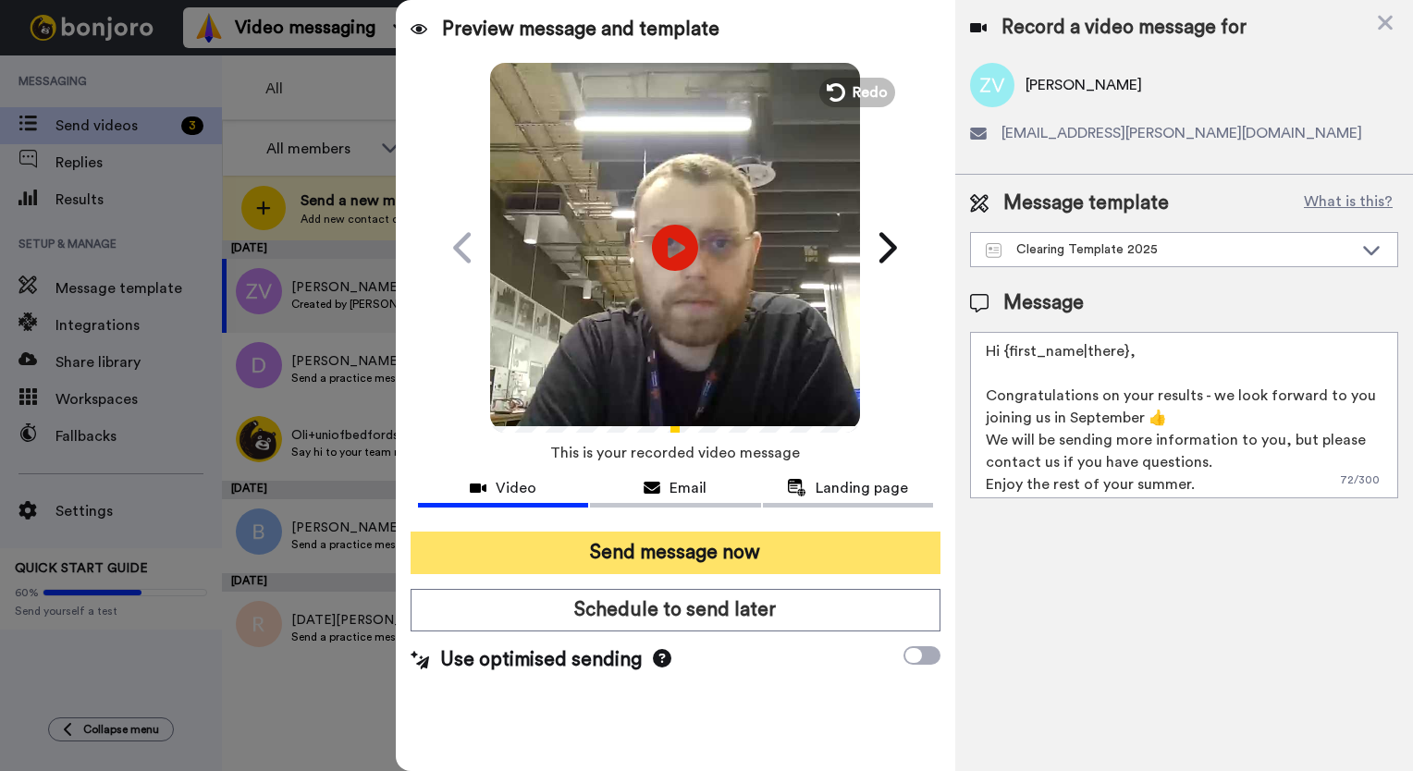
click at [736, 558] on button "Send message now" at bounding box center [675, 553] width 530 height 43
